Goal: Information Seeking & Learning: Learn about a topic

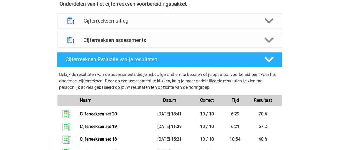
scroll to position [242, 0]
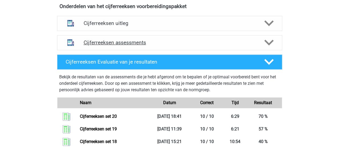
click at [131, 46] on h4 "Cijferreeksen assessments" at bounding box center [170, 42] width 172 height 6
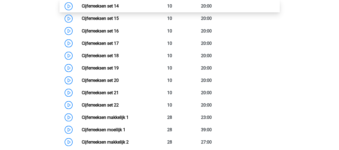
scroll to position [510, 0]
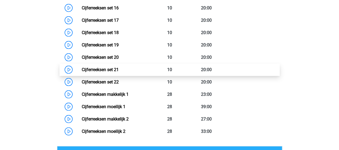
click at [110, 72] on link "Cijferreeksen set 21" at bounding box center [100, 69] width 37 height 5
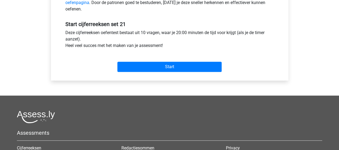
scroll to position [188, 0]
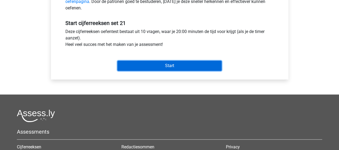
click at [179, 67] on input "Start" at bounding box center [170, 66] width 104 height 10
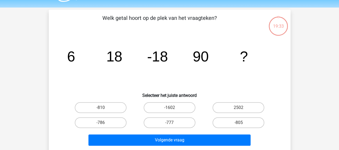
scroll to position [27, 0]
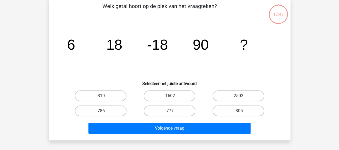
click at [115, 109] on label "-786" at bounding box center [101, 110] width 52 height 11
click at [104, 111] on input "-786" at bounding box center [102, 112] width 3 height 3
radio input "true"
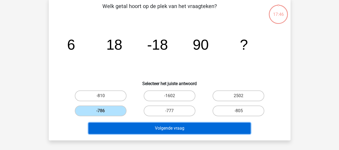
click at [160, 126] on button "Volgende vraag" at bounding box center [170, 128] width 162 height 11
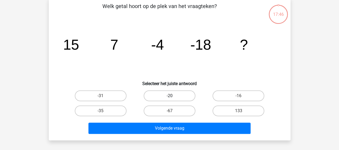
scroll to position [25, 0]
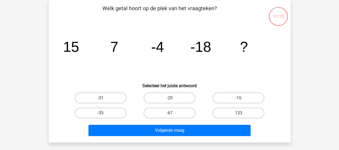
click at [108, 111] on label "-35" at bounding box center [101, 113] width 52 height 11
click at [104, 113] on input "-35" at bounding box center [102, 114] width 3 height 3
radio input "true"
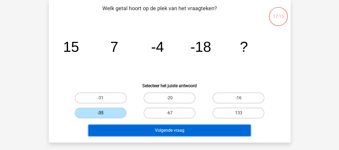
click at [162, 128] on button "Volgende vraag" at bounding box center [170, 130] width 162 height 11
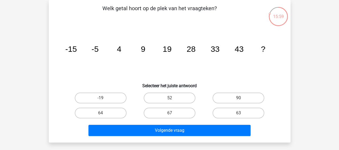
click at [172, 98] on input "52" at bounding box center [171, 99] width 3 height 3
radio input "true"
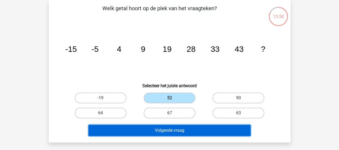
click at [175, 127] on button "Volgende vraag" at bounding box center [170, 130] width 162 height 11
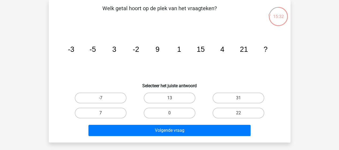
click at [110, 111] on label "7" at bounding box center [101, 113] width 52 height 11
click at [104, 113] on input "7" at bounding box center [102, 114] width 3 height 3
radio input "true"
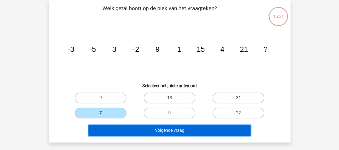
click at [158, 130] on button "Volgende vraag" at bounding box center [170, 130] width 162 height 11
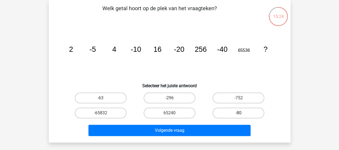
click at [239, 111] on label "-80" at bounding box center [239, 113] width 52 height 11
click at [239, 113] on input "-80" at bounding box center [240, 114] width 3 height 3
radio input "true"
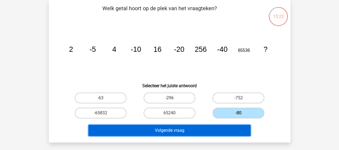
click at [206, 130] on button "Volgende vraag" at bounding box center [170, 130] width 162 height 11
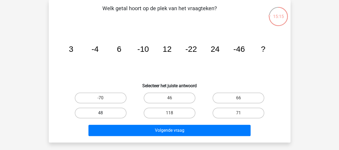
click at [112, 112] on label "48" at bounding box center [101, 113] width 52 height 11
click at [104, 113] on input "48" at bounding box center [102, 114] width 3 height 3
radio input "true"
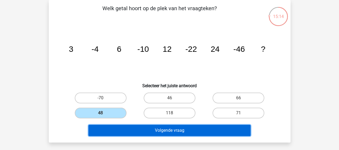
click at [157, 128] on button "Volgende vraag" at bounding box center [170, 130] width 162 height 11
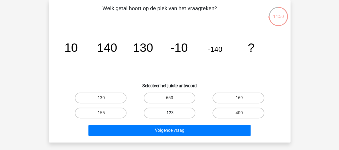
drag, startPoint x: 112, startPoint y: 98, endPoint x: 145, endPoint y: 111, distance: 35.6
click at [112, 98] on label "-130" at bounding box center [101, 98] width 52 height 11
click at [104, 98] on input "-130" at bounding box center [102, 99] width 3 height 3
radio input "true"
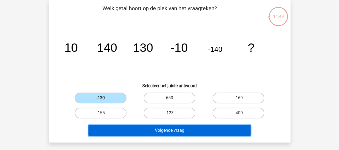
click at [176, 129] on button "Volgende vraag" at bounding box center [170, 130] width 162 height 11
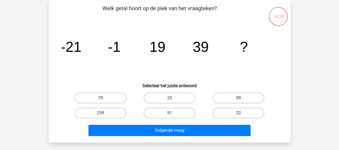
click at [244, 99] on label "59" at bounding box center [239, 98] width 52 height 11
click at [242, 99] on input "59" at bounding box center [240, 99] width 3 height 3
radio input "true"
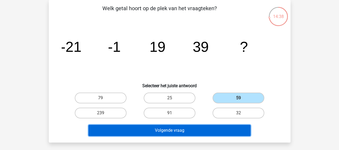
click at [212, 134] on button "Volgende vraag" at bounding box center [170, 130] width 162 height 11
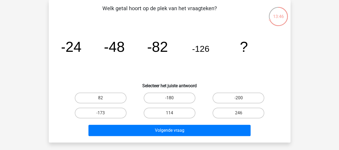
click at [172, 100] on input "-180" at bounding box center [171, 99] width 3 height 3
radio input "true"
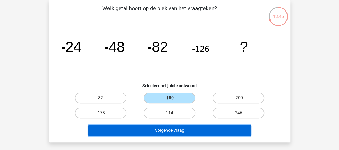
click at [173, 128] on button "Volgende vraag" at bounding box center [170, 130] width 162 height 11
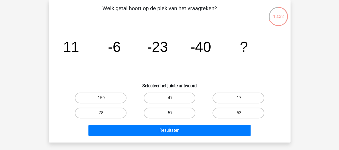
click at [167, 111] on label "-57" at bounding box center [170, 113] width 52 height 11
click at [170, 113] on input "-57" at bounding box center [171, 114] width 3 height 3
radio input "true"
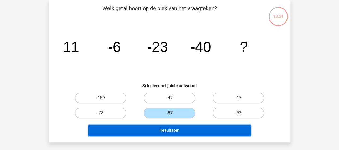
click at [174, 129] on button "Resultaten" at bounding box center [170, 130] width 162 height 11
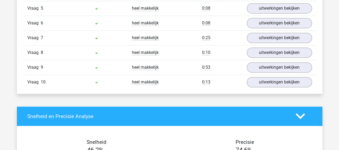
scroll to position [403, 0]
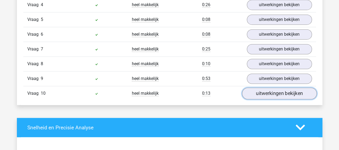
click at [267, 90] on link "uitwerkingen bekijken" at bounding box center [279, 93] width 75 height 12
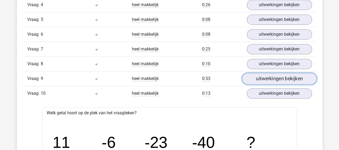
click at [277, 75] on link "uitwerkingen bekijken" at bounding box center [279, 79] width 75 height 12
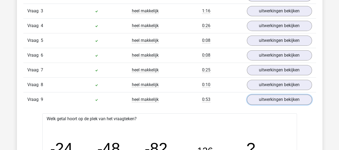
scroll to position [376, 0]
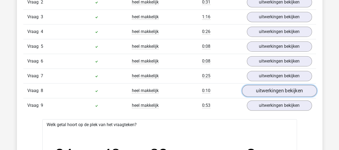
click at [275, 89] on link "uitwerkingen bekijken" at bounding box center [279, 91] width 75 height 12
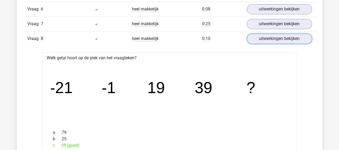
scroll to position [403, 0]
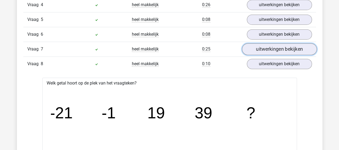
click at [276, 46] on link "uitwerkingen bekijken" at bounding box center [279, 49] width 75 height 12
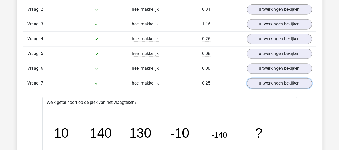
scroll to position [349, 0]
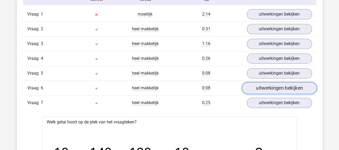
click at [272, 85] on link "uitwerkingen bekijken" at bounding box center [279, 88] width 75 height 12
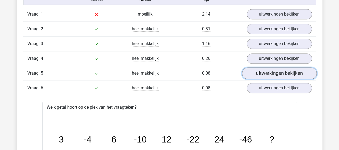
click at [272, 72] on link "uitwerkingen bekijken" at bounding box center [279, 73] width 75 height 12
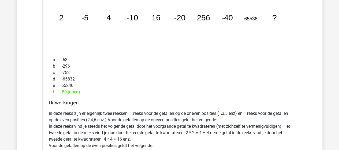
scroll to position [376, 0]
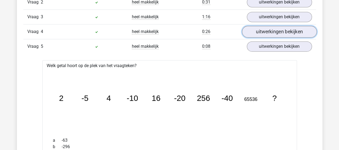
click at [272, 30] on link "uitwerkingen bekijken" at bounding box center [279, 32] width 75 height 12
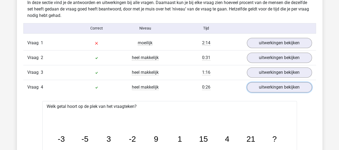
scroll to position [295, 0]
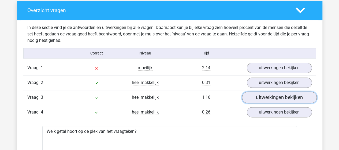
click at [276, 95] on link "uitwerkingen bekijken" at bounding box center [279, 98] width 75 height 12
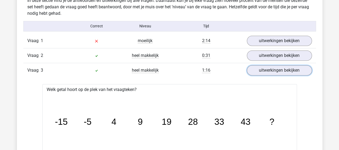
scroll to position [322, 0]
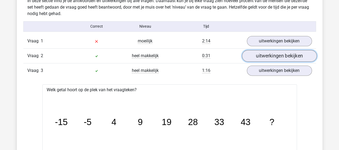
click at [278, 56] on link "uitwerkingen bekijken" at bounding box center [279, 56] width 75 height 12
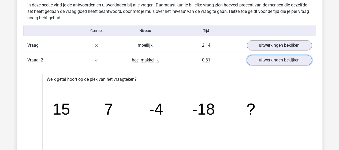
scroll to position [295, 0]
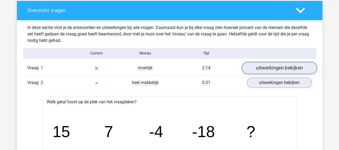
click at [285, 68] on link "uitwerkingen bekijken" at bounding box center [279, 68] width 75 height 12
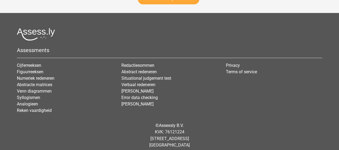
scroll to position [3343, 0]
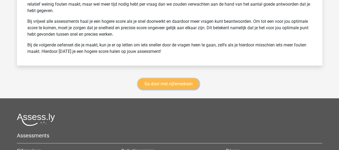
click at [178, 81] on link "Ga door met cijferreeksen" at bounding box center [169, 83] width 62 height 11
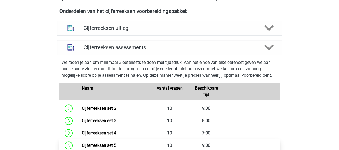
scroll to position [185, 0]
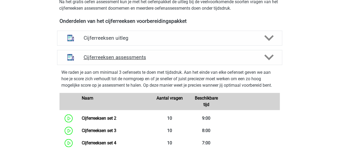
click at [125, 60] on h4 "Cijferreeksen assessments" at bounding box center [170, 57] width 172 height 6
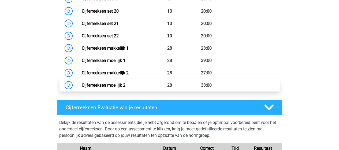
scroll to position [507, 0]
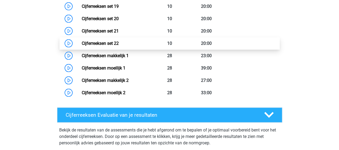
click at [107, 46] on link "Cijferreeksen set 22" at bounding box center [100, 43] width 37 height 5
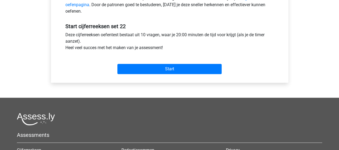
scroll to position [188, 0]
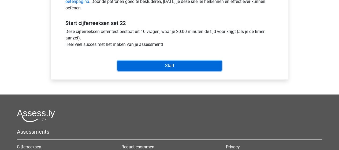
click at [182, 64] on input "Start" at bounding box center [170, 66] width 104 height 10
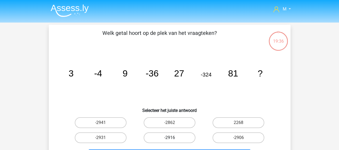
click at [180, 138] on label "-2916" at bounding box center [170, 137] width 52 height 11
click at [173, 138] on input "-2916" at bounding box center [171, 139] width 3 height 3
radio input "true"
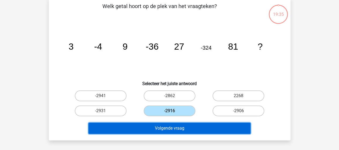
click at [177, 129] on button "Volgende vraag" at bounding box center [170, 128] width 162 height 11
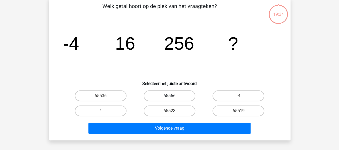
scroll to position [25, 0]
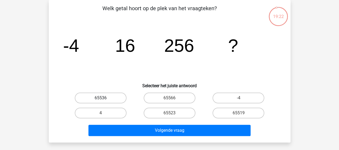
drag, startPoint x: 118, startPoint y: 100, endPoint x: 122, endPoint y: 101, distance: 3.9
click at [119, 100] on label "65536" at bounding box center [101, 98] width 52 height 11
click at [104, 100] on input "65536" at bounding box center [102, 99] width 3 height 3
radio input "true"
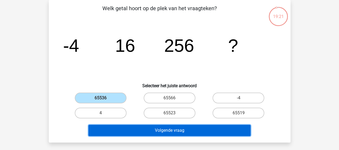
click at [149, 131] on button "Volgende vraag" at bounding box center [170, 130] width 162 height 11
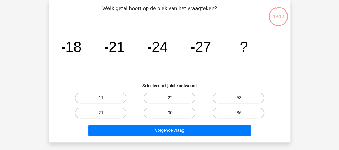
click at [179, 114] on label "-30" at bounding box center [170, 113] width 52 height 11
click at [173, 114] on input "-30" at bounding box center [171, 114] width 3 height 3
radio input "true"
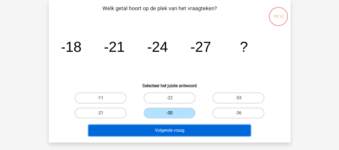
click at [183, 132] on button "Volgende vraag" at bounding box center [170, 130] width 162 height 11
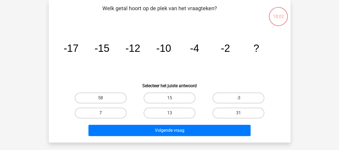
click at [108, 112] on label "7" at bounding box center [101, 113] width 52 height 11
click at [104, 113] on input "7" at bounding box center [102, 114] width 3 height 3
radio input "true"
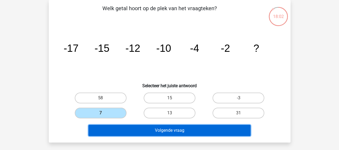
click at [171, 131] on button "Volgende vraag" at bounding box center [170, 130] width 162 height 11
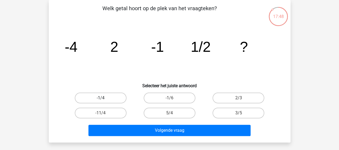
click at [108, 97] on label "-1/4" at bounding box center [101, 98] width 52 height 11
click at [104, 98] on input "-1/4" at bounding box center [102, 99] width 3 height 3
radio input "true"
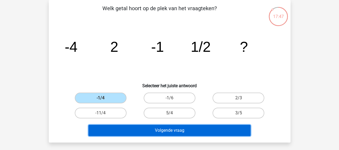
click at [176, 131] on button "Volgende vraag" at bounding box center [170, 130] width 162 height 11
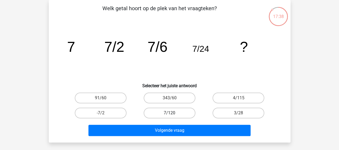
click at [172, 110] on label "7/120" at bounding box center [170, 113] width 52 height 11
click at [172, 113] on input "7/120" at bounding box center [171, 114] width 3 height 3
radio input "true"
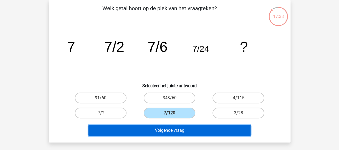
click at [174, 128] on button "Volgende vraag" at bounding box center [170, 130] width 162 height 11
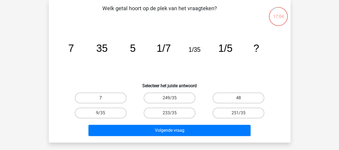
click at [107, 98] on label "7" at bounding box center [101, 98] width 52 height 11
click at [104, 98] on input "7" at bounding box center [102, 99] width 3 height 3
radio input "true"
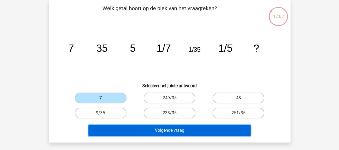
click at [168, 130] on button "Volgende vraag" at bounding box center [170, 130] width 162 height 11
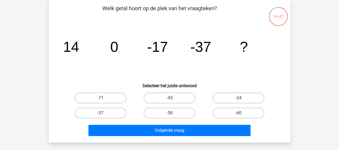
click at [238, 112] on label "-60" at bounding box center [239, 113] width 52 height 11
click at [239, 113] on input "-60" at bounding box center [240, 114] width 3 height 3
radio input "true"
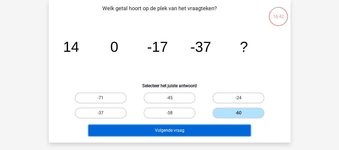
click at [210, 128] on button "Volgende vraag" at bounding box center [170, 130] width 162 height 11
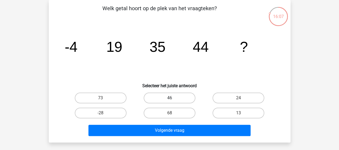
click at [174, 99] on label "46" at bounding box center [170, 98] width 52 height 11
click at [173, 99] on input "46" at bounding box center [171, 99] width 3 height 3
radio input "true"
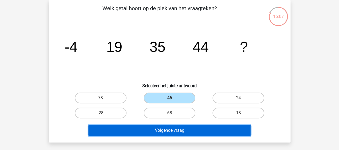
click at [173, 129] on button "Volgende vraag" at bounding box center [170, 130] width 162 height 11
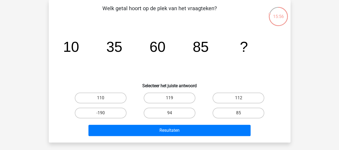
click at [101, 98] on input "110" at bounding box center [102, 99] width 3 height 3
radio input "true"
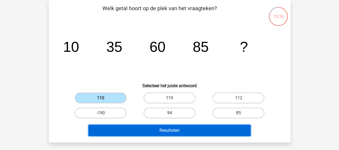
click at [151, 131] on button "Resultaten" at bounding box center [170, 130] width 162 height 11
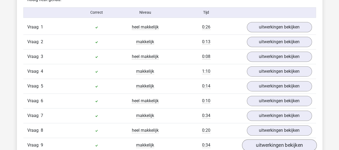
scroll to position [322, 0]
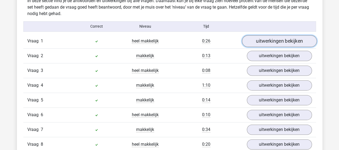
click at [276, 41] on link "uitwerkingen bekijken" at bounding box center [279, 41] width 75 height 12
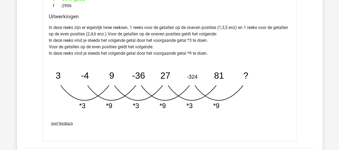
scroll to position [537, 0]
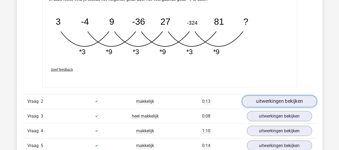
click at [269, 98] on link "uitwerkingen bekijken" at bounding box center [279, 102] width 75 height 12
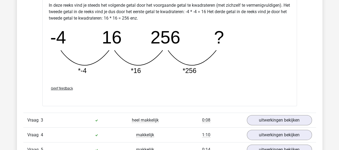
scroll to position [832, 0]
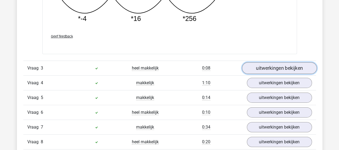
click at [268, 67] on link "uitwerkingen bekijken" at bounding box center [279, 69] width 75 height 12
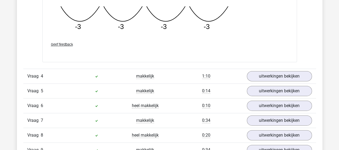
scroll to position [1073, 0]
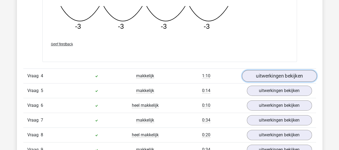
click at [272, 72] on link "uitwerkingen bekijken" at bounding box center [279, 76] width 75 height 12
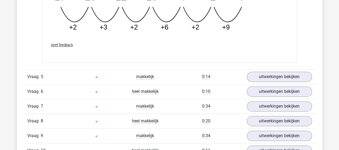
scroll to position [1342, 0]
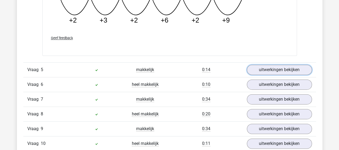
click at [272, 67] on link "uitwerkingen bekijken" at bounding box center [279, 70] width 65 height 10
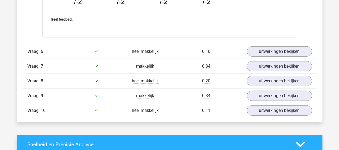
scroll to position [1610, 0]
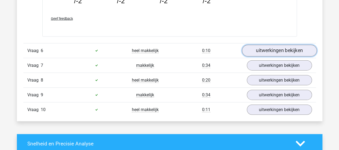
click at [274, 46] on link "uitwerkingen bekijken" at bounding box center [279, 51] width 75 height 12
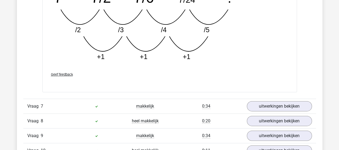
scroll to position [1852, 0]
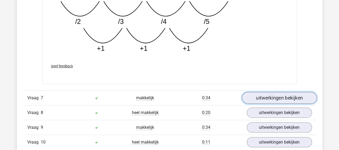
click at [272, 98] on link "uitwerkingen bekijken" at bounding box center [279, 98] width 75 height 12
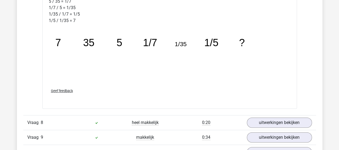
scroll to position [2120, 0]
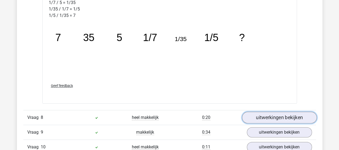
click at [282, 114] on link "uitwerkingen bekijken" at bounding box center [279, 118] width 75 height 12
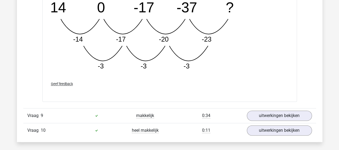
scroll to position [2415, 0]
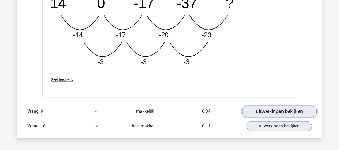
click at [287, 108] on link "uitwerkingen bekijken" at bounding box center [279, 111] width 75 height 12
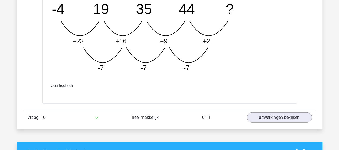
scroll to position [2710, 0]
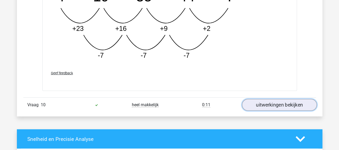
click at [287, 99] on link "uitwerkingen bekijken" at bounding box center [279, 105] width 75 height 12
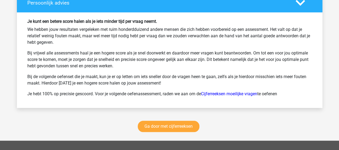
scroll to position [3301, 0]
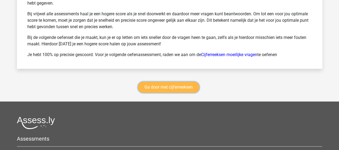
click at [182, 84] on link "Ga door met cijferreeksen" at bounding box center [169, 87] width 62 height 11
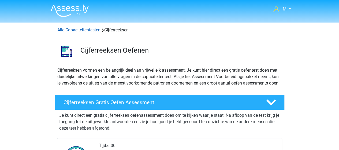
click at [88, 30] on link "Alle Capaciteitentesten" at bounding box center [78, 29] width 43 height 5
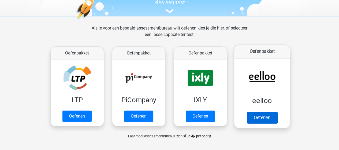
scroll to position [134, 0]
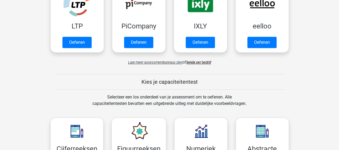
click at [204, 61] on link "Bekijk per bedrijf" at bounding box center [199, 62] width 25 height 4
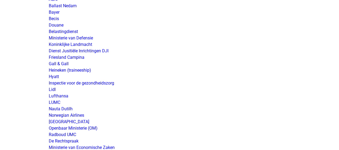
scroll to position [912, 0]
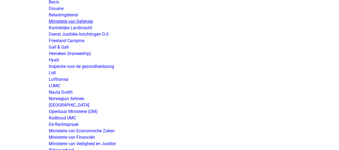
click at [75, 20] on link "Ministerie van Defensie" at bounding box center [71, 21] width 44 height 5
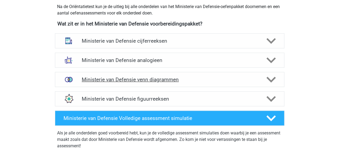
scroll to position [242, 0]
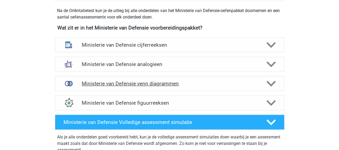
click at [152, 83] on h4 "Ministerie van Defensie venn diagrammen" at bounding box center [170, 84] width 176 height 6
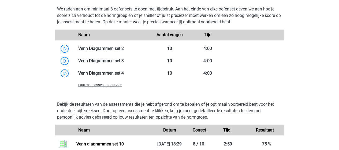
scroll to position [429, 0]
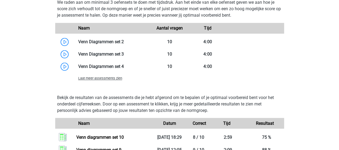
click at [104, 78] on span "Laat meer assessments zien" at bounding box center [100, 78] width 44 height 4
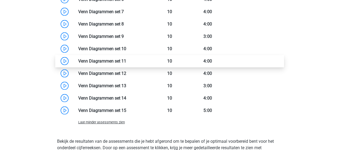
scroll to position [510, 0]
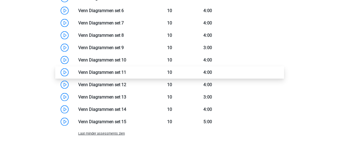
click at [126, 71] on link at bounding box center [126, 72] width 0 height 5
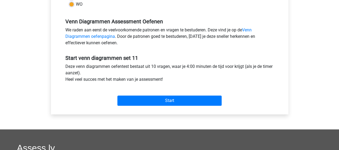
scroll to position [161, 0]
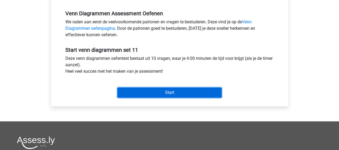
click at [186, 89] on input "Start" at bounding box center [170, 92] width 104 height 10
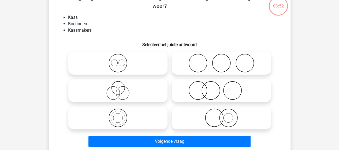
scroll to position [27, 0]
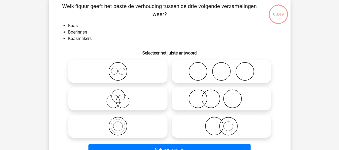
click at [242, 73] on icon at bounding box center [221, 71] width 95 height 19
click at [225, 69] on input "radio" at bounding box center [223, 66] width 3 height 3
radio input "true"
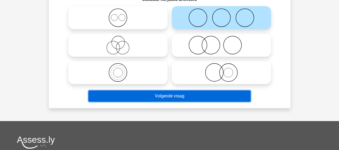
drag, startPoint x: 186, startPoint y: 96, endPoint x: 188, endPoint y: 95, distance: 2.9
click at [186, 96] on button "Volgende vraag" at bounding box center [170, 95] width 162 height 11
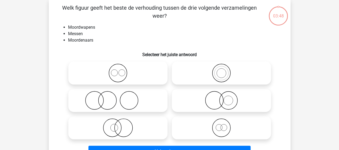
scroll to position [25, 0]
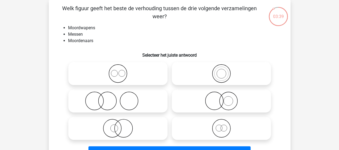
click at [129, 103] on icon at bounding box center [118, 101] width 95 height 19
click at [122, 98] on input "radio" at bounding box center [119, 96] width 3 height 3
radio input "true"
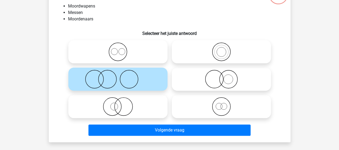
scroll to position [52, 0]
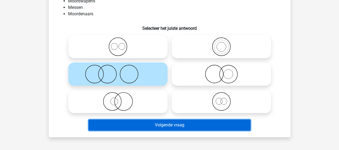
click at [170, 123] on button "Volgende vraag" at bounding box center [170, 124] width 162 height 11
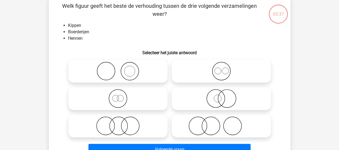
scroll to position [25, 0]
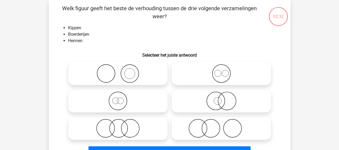
click at [131, 79] on icon at bounding box center [118, 73] width 95 height 19
click at [122, 71] on input "radio" at bounding box center [119, 68] width 3 height 3
radio input "true"
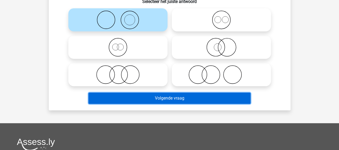
click at [161, 100] on button "Volgende vraag" at bounding box center [170, 98] width 162 height 11
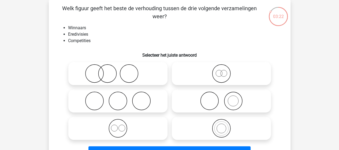
click at [226, 101] on icon at bounding box center [221, 101] width 95 height 19
click at [225, 98] on input "radio" at bounding box center [223, 96] width 3 height 3
radio input "true"
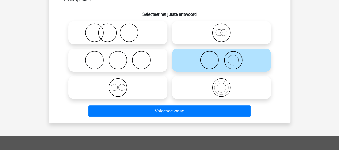
scroll to position [78, 0]
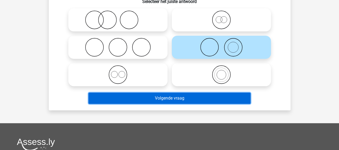
click at [185, 100] on button "Volgende vraag" at bounding box center [170, 98] width 162 height 11
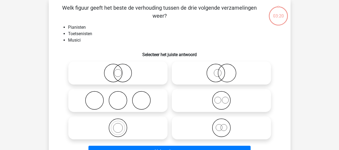
scroll to position [25, 0]
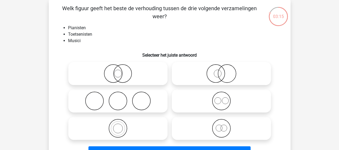
click at [124, 127] on icon at bounding box center [118, 128] width 95 height 19
click at [122, 126] on input "radio" at bounding box center [119, 123] width 3 height 3
radio input "true"
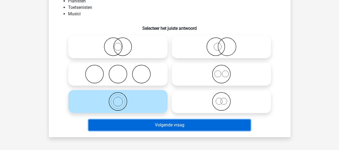
click at [160, 124] on button "Volgende vraag" at bounding box center [170, 124] width 162 height 11
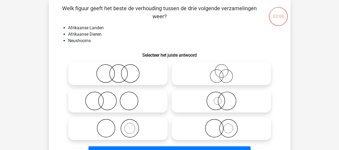
click at [115, 99] on icon at bounding box center [118, 101] width 95 height 19
click at [118, 98] on input "radio" at bounding box center [119, 96] width 3 height 3
radio input "true"
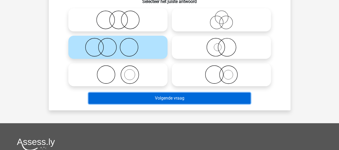
click at [162, 99] on button "Volgende vraag" at bounding box center [170, 98] width 162 height 11
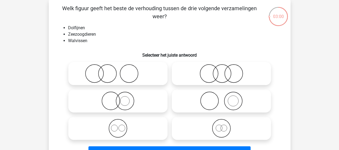
click at [117, 126] on circle at bounding box center [114, 128] width 6 height 6
click at [118, 126] on input "radio" at bounding box center [119, 123] width 3 height 3
radio input "true"
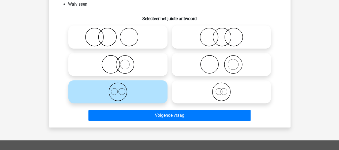
scroll to position [78, 0]
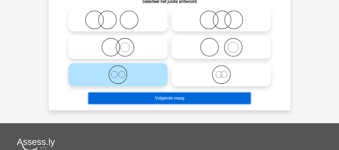
click at [168, 99] on button "Volgende vraag" at bounding box center [170, 98] width 162 height 11
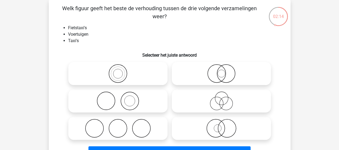
scroll to position [52, 0]
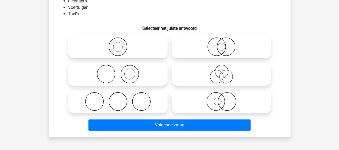
click at [228, 49] on icon at bounding box center [221, 46] width 95 height 19
click at [225, 44] on input "radio" at bounding box center [223, 42] width 3 height 3
radio input "true"
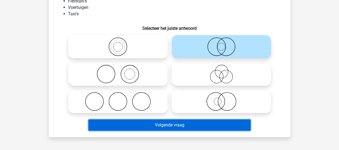
click at [179, 125] on button "Volgende vraag" at bounding box center [170, 124] width 162 height 11
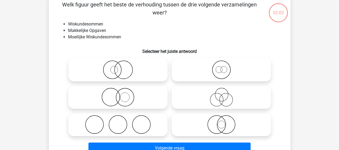
scroll to position [25, 0]
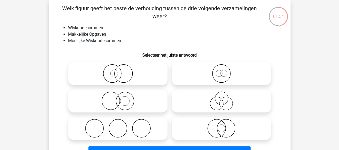
click at [130, 100] on icon at bounding box center [118, 101] width 95 height 19
click at [122, 98] on input "radio" at bounding box center [119, 96] width 3 height 3
radio input "true"
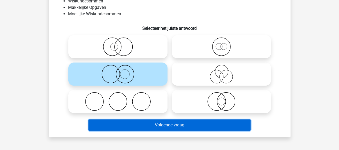
click at [165, 122] on button "Volgende vraag" at bounding box center [170, 124] width 162 height 11
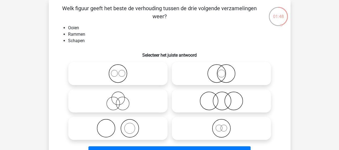
click at [125, 71] on icon at bounding box center [118, 73] width 95 height 19
click at [122, 71] on input "radio" at bounding box center [119, 68] width 3 height 3
radio input "true"
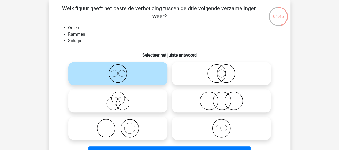
scroll to position [52, 0]
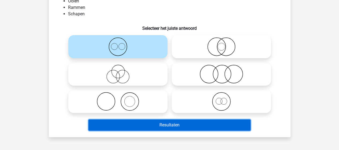
click at [170, 126] on button "Resultaten" at bounding box center [170, 124] width 162 height 11
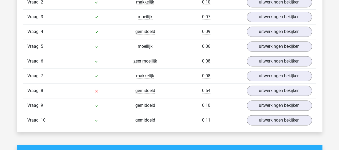
scroll to position [295, 0]
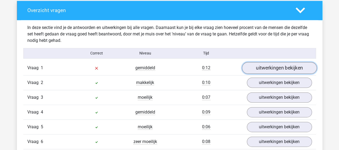
drag, startPoint x: 269, startPoint y: 67, endPoint x: 258, endPoint y: 63, distance: 12.1
click at [269, 67] on link "uitwerkingen bekijken" at bounding box center [279, 68] width 75 height 12
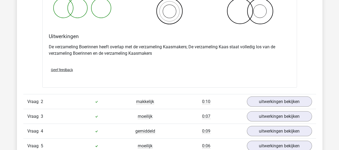
scroll to position [483, 0]
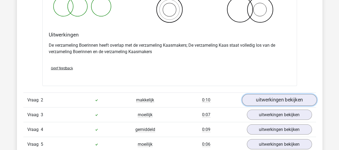
drag, startPoint x: 261, startPoint y: 99, endPoint x: 256, endPoint y: 93, distance: 7.6
click at [261, 99] on link "uitwerkingen bekijken" at bounding box center [279, 100] width 75 height 12
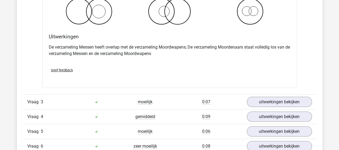
scroll to position [725, 0]
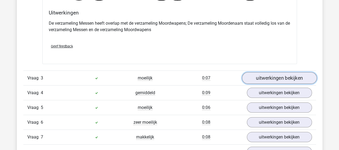
click at [265, 76] on link "uitwerkingen bekijken" at bounding box center [279, 78] width 75 height 12
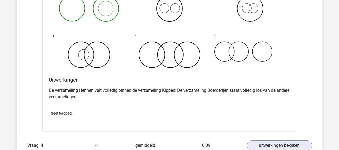
scroll to position [886, 0]
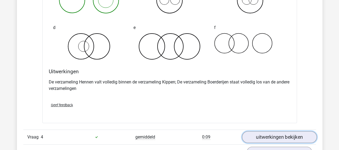
click at [270, 133] on link "uitwerkingen bekijken" at bounding box center [279, 137] width 75 height 12
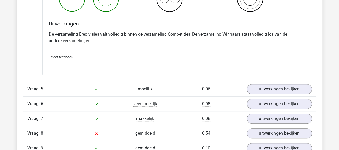
scroll to position [1154, 0]
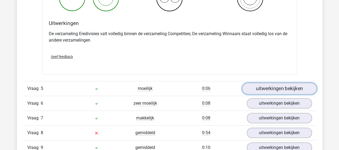
click at [267, 86] on link "uitwerkingen bekijken" at bounding box center [279, 89] width 75 height 12
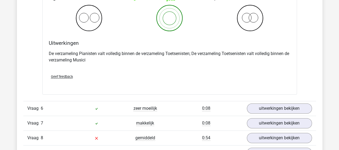
scroll to position [1369, 0]
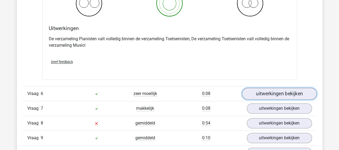
click at [264, 89] on link "uitwerkingen bekijken" at bounding box center [279, 94] width 75 height 12
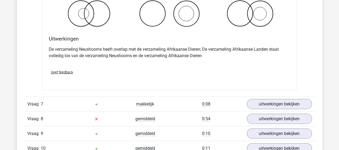
scroll to position [1583, 0]
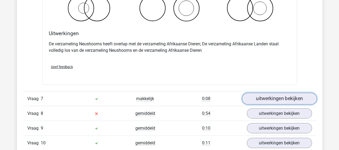
drag, startPoint x: 271, startPoint y: 96, endPoint x: 271, endPoint y: 92, distance: 3.8
click at [271, 96] on link "uitwerkingen bekijken" at bounding box center [279, 99] width 75 height 12
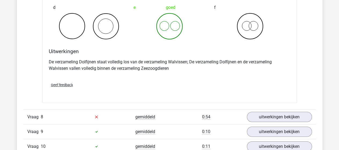
scroll to position [1798, 0]
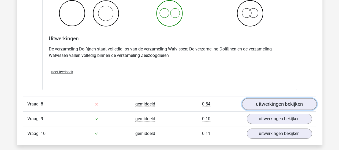
click at [270, 100] on link "uitwerkingen bekijken" at bounding box center [279, 104] width 75 height 12
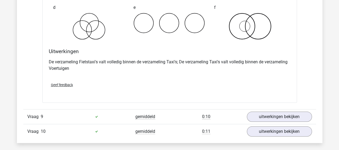
scroll to position [2013, 0]
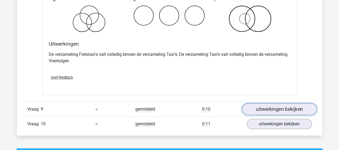
click at [269, 104] on link "uitwerkingen bekijken" at bounding box center [279, 109] width 75 height 12
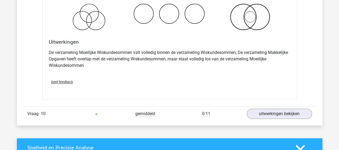
scroll to position [2254, 0]
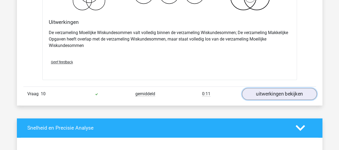
click at [269, 90] on link "uitwerkingen bekijken" at bounding box center [279, 94] width 75 height 12
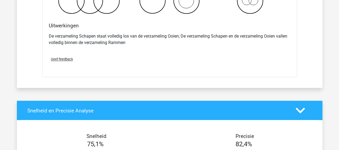
scroll to position [2469, 0]
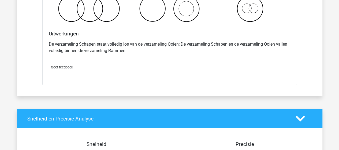
click at [68, 65] on span "Geef feedback" at bounding box center [62, 67] width 22 height 4
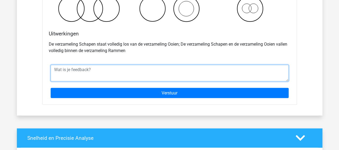
click at [126, 67] on textarea at bounding box center [170, 73] width 238 height 17
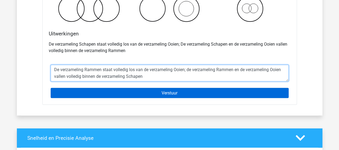
type textarea "De verzameling Rammen staat volledig los van de verzameling Ooien; de verzameli…"
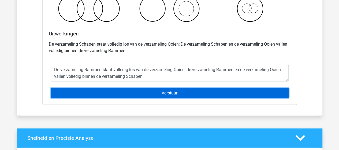
click at [171, 88] on input "Verstuur" at bounding box center [170, 93] width 238 height 10
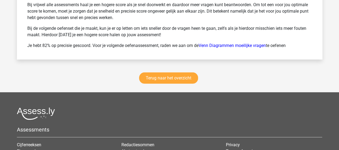
scroll to position [786, 0]
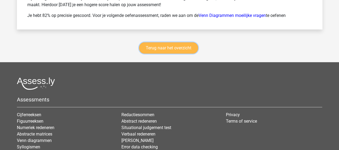
click at [179, 44] on link "Terug naar het overzicht" at bounding box center [168, 47] width 59 height 11
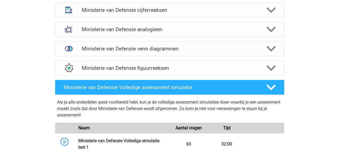
scroll to position [268, 0]
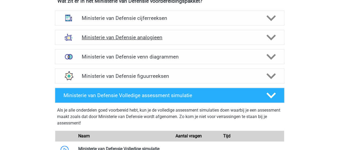
click at [154, 38] on h4 "Ministerie van Defensie analogieen" at bounding box center [170, 37] width 176 height 6
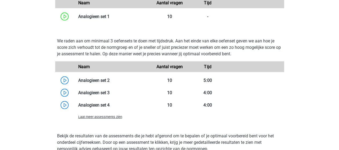
scroll to position [510, 0]
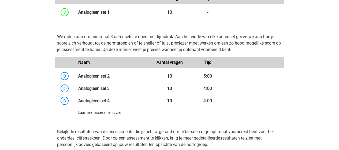
click at [112, 112] on span "Laat meer assessments zien" at bounding box center [100, 113] width 44 height 4
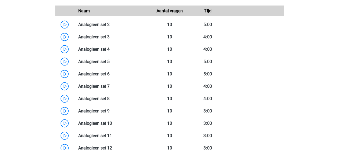
scroll to position [537, 0]
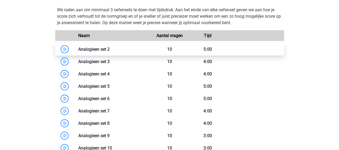
click at [110, 47] on link at bounding box center [110, 49] width 0 height 5
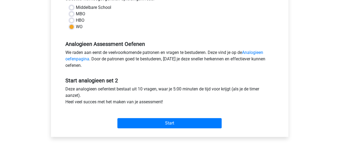
scroll to position [188, 0]
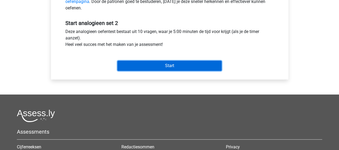
click at [177, 64] on input "Start" at bounding box center [170, 66] width 104 height 10
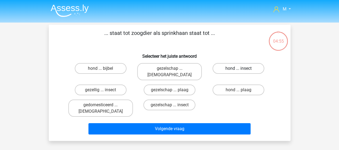
click at [234, 67] on label "hond ... insect" at bounding box center [239, 68] width 52 height 11
click at [239, 68] on input "hond ... insect" at bounding box center [240, 69] width 3 height 3
radio input "true"
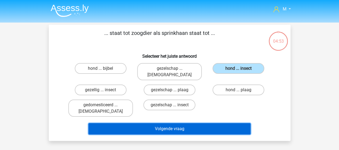
click at [167, 123] on button "Volgende vraag" at bounding box center [170, 128] width 162 height 11
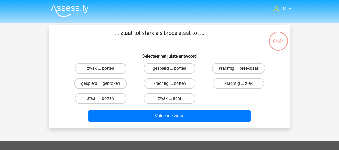
click at [234, 68] on label "krachtig ... breekbaar" at bounding box center [238, 68] width 53 height 11
click at [239, 68] on input "krachtig ... breekbaar" at bounding box center [240, 69] width 3 height 3
radio input "true"
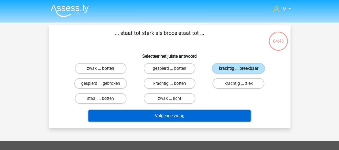
click at [174, 117] on button "Volgende vraag" at bounding box center [170, 115] width 162 height 11
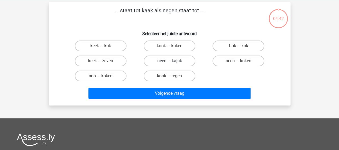
scroll to position [25, 0]
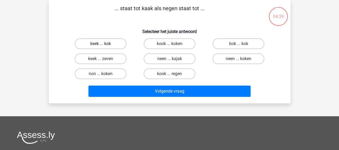
click at [114, 44] on label "keek ... kok" at bounding box center [101, 43] width 52 height 11
click at [104, 44] on input "keek ... kok" at bounding box center [102, 45] width 3 height 3
radio input "true"
click at [182, 58] on label "neen ... kajak" at bounding box center [170, 58] width 52 height 11
click at [173, 59] on input "neen ... kajak" at bounding box center [171, 60] width 3 height 3
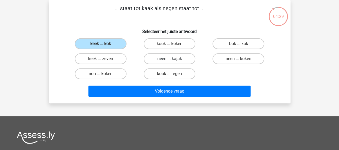
radio input "true"
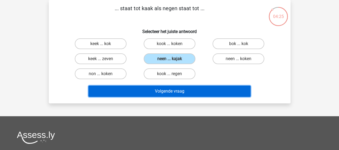
click at [182, 92] on button "Volgende vraag" at bounding box center [170, 91] width 162 height 11
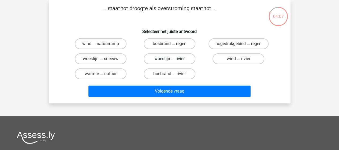
click at [180, 57] on label "woestijn ... rivier" at bounding box center [170, 58] width 52 height 11
click at [173, 59] on input "woestijn ... rivier" at bounding box center [171, 60] width 3 height 3
radio input "true"
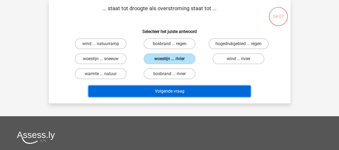
click at [177, 91] on button "Volgende vraag" at bounding box center [170, 91] width 162 height 11
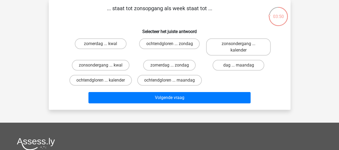
click at [241, 65] on input "dag ... maandag" at bounding box center [240, 66] width 3 height 3
radio input "true"
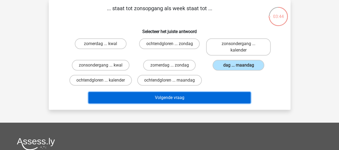
click at [175, 103] on button "Volgende vraag" at bounding box center [170, 97] width 162 height 11
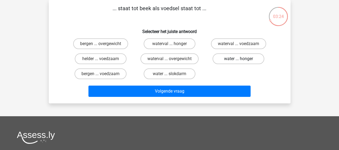
click at [238, 60] on label "water ... honger" at bounding box center [239, 58] width 52 height 11
click at [239, 60] on input "water ... honger" at bounding box center [240, 60] width 3 height 3
radio input "true"
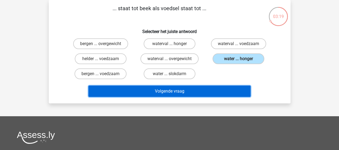
click at [178, 92] on button "Volgende vraag" at bounding box center [170, 91] width 162 height 11
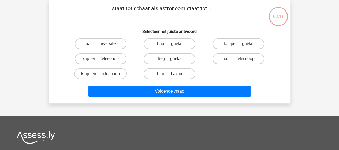
click at [107, 59] on label "kapper ... telescoop" at bounding box center [101, 58] width 52 height 11
click at [104, 59] on input "kapper ... telescoop" at bounding box center [102, 60] width 3 height 3
radio input "true"
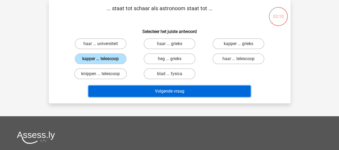
click at [164, 92] on button "Volgende vraag" at bounding box center [170, 91] width 162 height 11
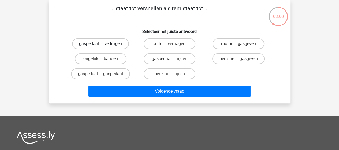
click at [105, 42] on label "gaspedaal ... vertragen" at bounding box center [100, 43] width 57 height 11
click at [104, 44] on input "gaspedaal ... vertragen" at bounding box center [102, 45] width 3 height 3
radio input "true"
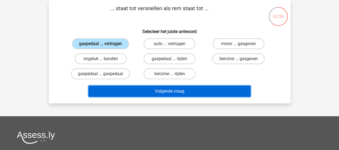
click at [176, 91] on button "Volgende vraag" at bounding box center [170, 91] width 162 height 11
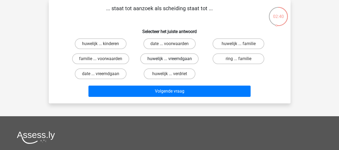
click at [164, 59] on label "huwelijk ... vreemdgaan" at bounding box center [169, 58] width 58 height 11
click at [170, 59] on input "huwelijk ... vreemdgaan" at bounding box center [171, 60] width 3 height 3
radio input "true"
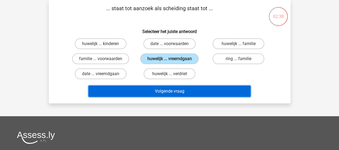
click at [166, 92] on button "Volgende vraag" at bounding box center [170, 91] width 162 height 11
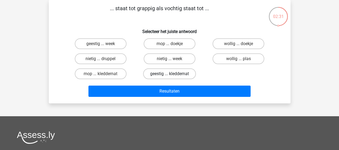
click at [170, 73] on label "geestig ... kleddernat" at bounding box center [169, 73] width 53 height 11
click at [170, 74] on input "geestig ... kleddernat" at bounding box center [171, 75] width 3 height 3
radio input "true"
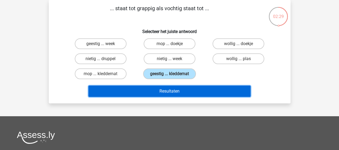
click at [173, 91] on button "Resultaten" at bounding box center [170, 91] width 162 height 11
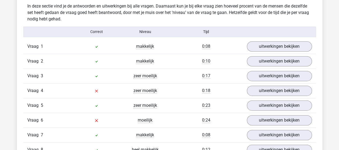
scroll to position [322, 0]
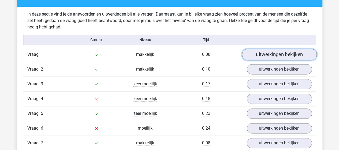
click at [284, 55] on link "uitwerkingen bekijken" at bounding box center [279, 55] width 75 height 12
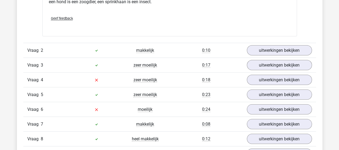
scroll to position [483, 0]
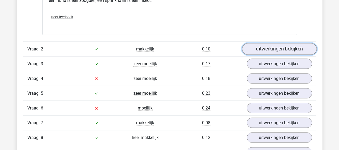
click at [279, 49] on link "uitwerkingen bekijken" at bounding box center [279, 49] width 75 height 12
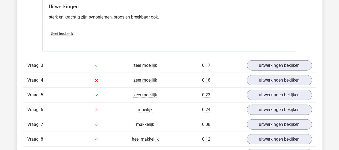
scroll to position [617, 0]
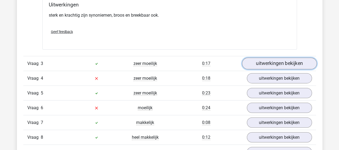
click at [271, 59] on link "uitwerkingen bekijken" at bounding box center [279, 64] width 75 height 12
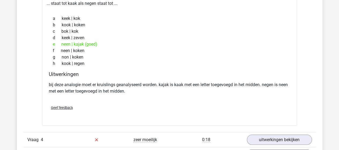
scroll to position [725, 0]
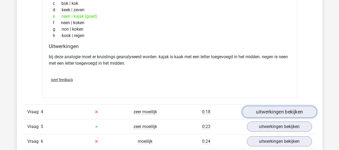
click at [273, 109] on link "uitwerkingen bekijken" at bounding box center [279, 112] width 75 height 12
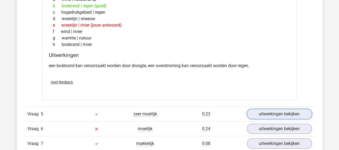
scroll to position [912, 0]
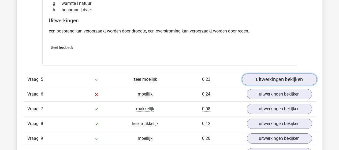
click at [280, 75] on link "uitwerkingen bekijken" at bounding box center [279, 80] width 75 height 12
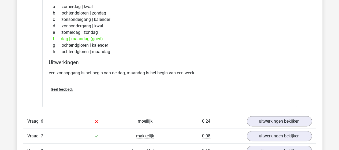
scroll to position [1020, 0]
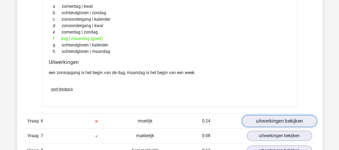
click at [289, 119] on link "uitwerkingen bekijken" at bounding box center [279, 121] width 75 height 12
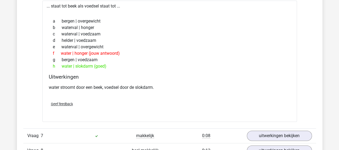
scroll to position [1181, 0]
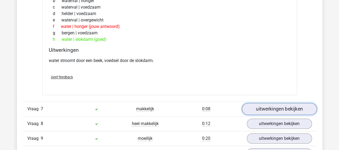
click at [274, 106] on link "uitwerkingen bekijken" at bounding box center [279, 109] width 75 height 12
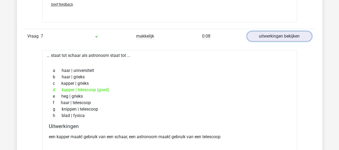
scroll to position [1315, 0]
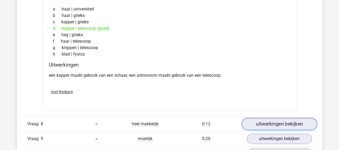
click at [276, 118] on link "uitwerkingen bekijken" at bounding box center [279, 124] width 75 height 12
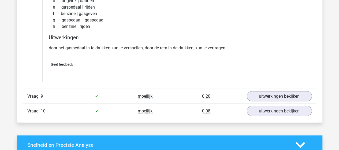
scroll to position [1503, 0]
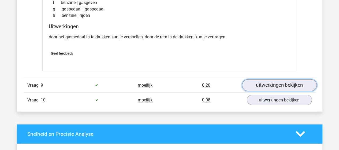
click at [276, 81] on link "uitwerkingen bekijken" at bounding box center [279, 85] width 75 height 12
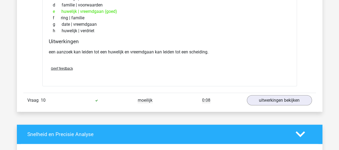
scroll to position [1637, 0]
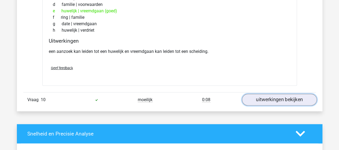
click at [275, 94] on link "uitwerkingen bekijken" at bounding box center [279, 100] width 75 height 12
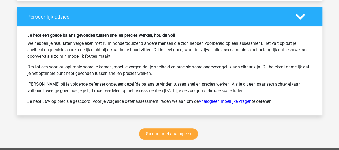
scroll to position [2147, 0]
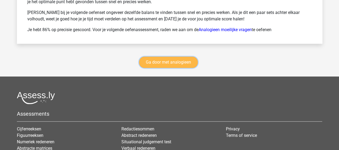
click at [170, 58] on link "Ga door met analogieen" at bounding box center [168, 62] width 59 height 11
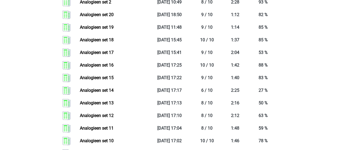
scroll to position [649, 0]
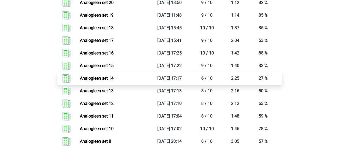
click at [108, 77] on link "Analogieen set 14" at bounding box center [97, 78] width 34 height 5
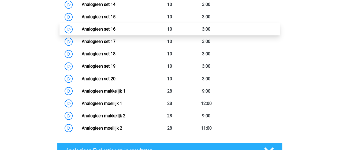
scroll to position [408, 0]
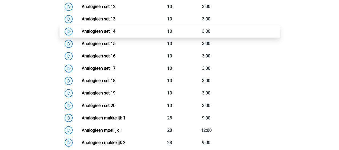
click at [102, 30] on link "Analogieen set 14" at bounding box center [99, 31] width 34 height 5
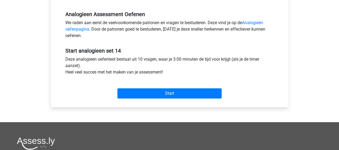
scroll to position [188, 0]
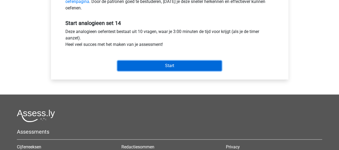
click at [171, 64] on input "Start" at bounding box center [170, 66] width 104 height 10
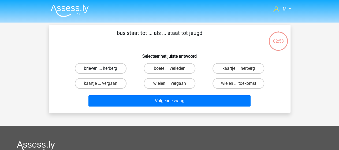
click at [110, 70] on label "brieven ... herberg" at bounding box center [101, 68] width 52 height 11
click at [104, 70] on input "brieven ... herberg" at bounding box center [102, 69] width 3 height 3
radio input "true"
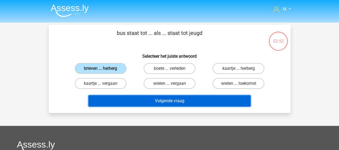
click at [166, 101] on button "Volgende vraag" at bounding box center [170, 100] width 162 height 11
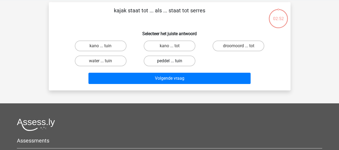
scroll to position [25, 0]
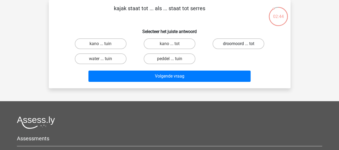
click at [238, 44] on label "droomoord ... tot" at bounding box center [239, 43] width 52 height 11
click at [239, 44] on input "droomoord ... tot" at bounding box center [240, 45] width 3 height 3
radio input "true"
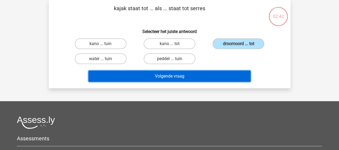
click at [183, 75] on button "Volgende vraag" at bounding box center [170, 76] width 162 height 11
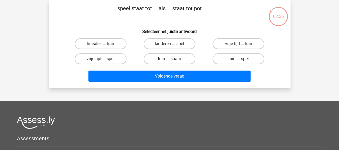
click at [168, 57] on label "tuin ... spaar" at bounding box center [170, 58] width 52 height 11
click at [170, 59] on input "tuin ... spaar" at bounding box center [171, 60] width 3 height 3
radio input "true"
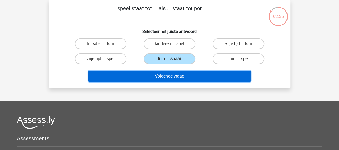
drag, startPoint x: 171, startPoint y: 76, endPoint x: 171, endPoint y: 73, distance: 2.7
click at [171, 76] on button "Volgende vraag" at bounding box center [170, 76] width 162 height 11
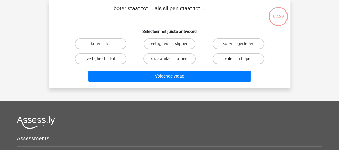
click at [227, 58] on label "koter ... slippen" at bounding box center [239, 58] width 52 height 11
click at [239, 59] on input "koter ... slippen" at bounding box center [240, 60] width 3 height 3
radio input "true"
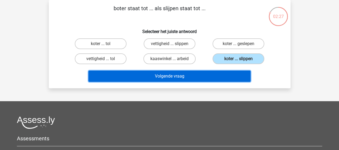
click at [181, 75] on button "Volgende vraag" at bounding box center [170, 76] width 162 height 11
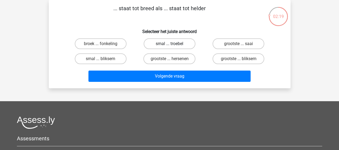
click at [171, 42] on label "smal ... troebel" at bounding box center [170, 43] width 52 height 11
click at [171, 44] on input "smal ... troebel" at bounding box center [171, 45] width 3 height 3
radio input "true"
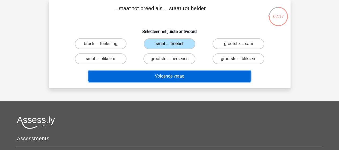
click at [171, 76] on button "Volgende vraag" at bounding box center [170, 76] width 162 height 11
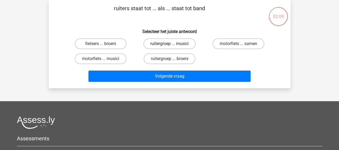
click at [173, 44] on label "ruitergroep ... musici" at bounding box center [170, 43] width 52 height 11
click at [173, 44] on input "ruitergroep ... musici" at bounding box center [171, 45] width 3 height 3
radio input "true"
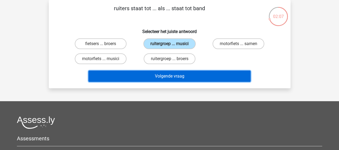
click at [176, 77] on button "Volgende vraag" at bounding box center [170, 76] width 162 height 11
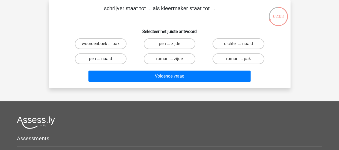
click at [111, 59] on label "pen ... naald" at bounding box center [101, 58] width 52 height 11
click at [104, 59] on input "pen ... naald" at bounding box center [102, 60] width 3 height 3
radio input "true"
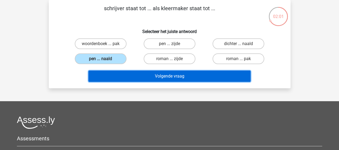
click at [167, 75] on button "Volgende vraag" at bounding box center [170, 76] width 162 height 11
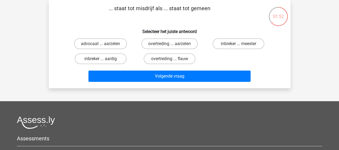
click at [170, 59] on input "overtreding ... flauw" at bounding box center [171, 60] width 3 height 3
radio input "true"
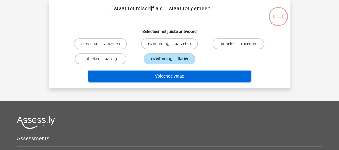
click at [163, 76] on button "Volgende vraag" at bounding box center [170, 76] width 162 height 11
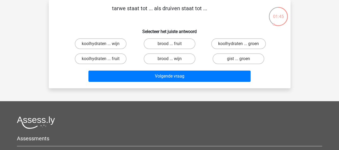
drag, startPoint x: 166, startPoint y: 57, endPoint x: 173, endPoint y: 65, distance: 10.1
click at [166, 57] on label "brood ... wijn" at bounding box center [170, 58] width 52 height 11
click at [170, 59] on input "brood ... wijn" at bounding box center [171, 60] width 3 height 3
radio input "true"
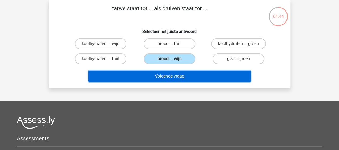
click at [178, 78] on button "Volgende vraag" at bounding box center [170, 76] width 162 height 11
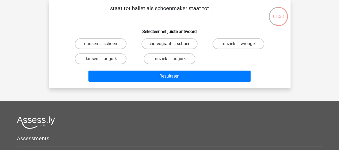
click at [181, 43] on label "choreograaf ... schoen" at bounding box center [170, 43] width 56 height 11
click at [173, 44] on input "choreograaf ... schoen" at bounding box center [171, 45] width 3 height 3
radio input "true"
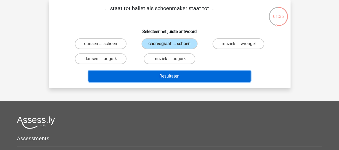
click at [175, 76] on button "Resultaten" at bounding box center [170, 76] width 162 height 11
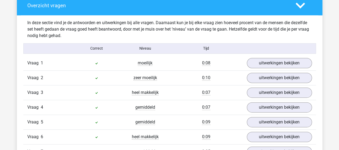
scroll to position [322, 0]
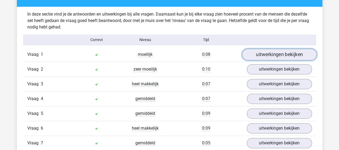
click at [279, 55] on link "uitwerkingen bekijken" at bounding box center [279, 55] width 75 height 12
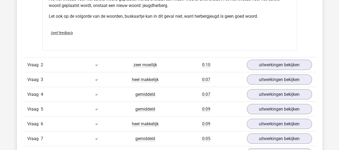
scroll to position [483, 0]
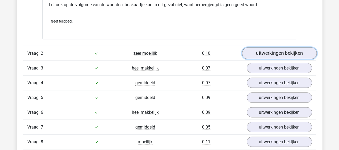
click at [276, 51] on link "uitwerkingen bekijken" at bounding box center [279, 53] width 75 height 12
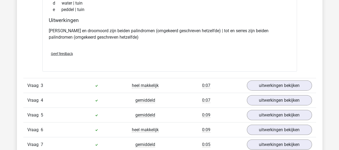
scroll to position [617, 0]
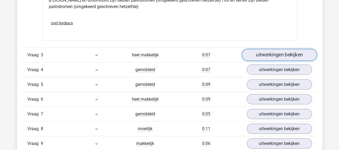
click at [280, 54] on link "uitwerkingen bekijken" at bounding box center [279, 55] width 75 height 12
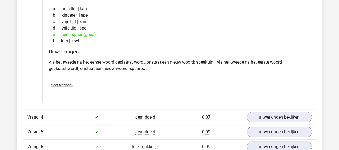
scroll to position [725, 0]
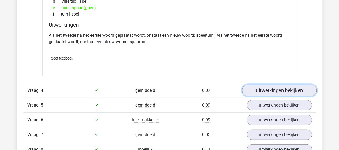
click at [273, 86] on link "uitwerkingen bekijken" at bounding box center [279, 91] width 75 height 12
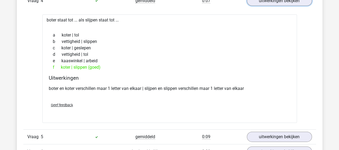
scroll to position [832, 0]
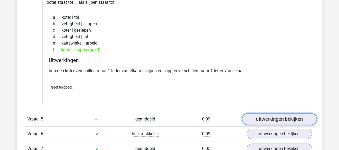
click at [273, 114] on link "uitwerkingen bekijken" at bounding box center [279, 119] width 75 height 12
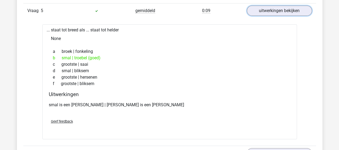
scroll to position [993, 0]
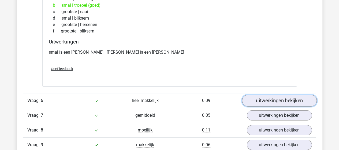
click at [272, 96] on link "uitwerkingen bekijken" at bounding box center [279, 101] width 75 height 12
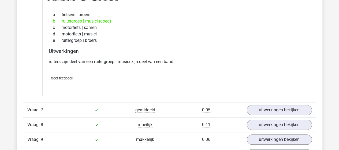
scroll to position [1127, 0]
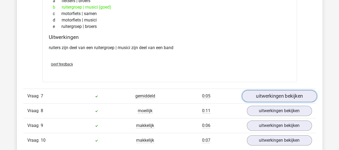
click at [261, 94] on link "uitwerkingen bekijken" at bounding box center [279, 96] width 75 height 12
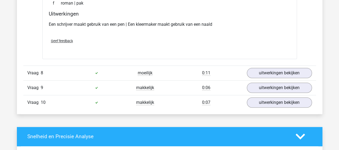
scroll to position [1288, 0]
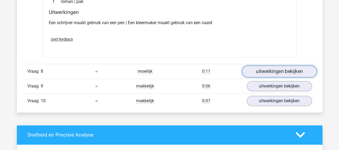
click at [272, 67] on link "uitwerkingen bekijken" at bounding box center [279, 71] width 75 height 12
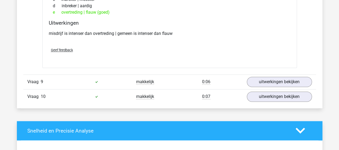
scroll to position [1422, 0]
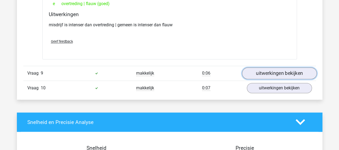
click at [281, 69] on link "uitwerkingen bekijken" at bounding box center [279, 73] width 75 height 12
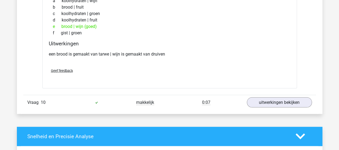
scroll to position [1530, 0]
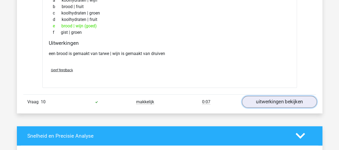
click at [272, 96] on link "uitwerkingen bekijken" at bounding box center [279, 102] width 75 height 12
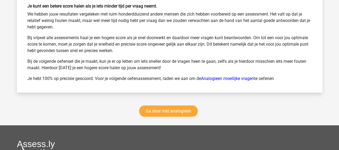
scroll to position [2013, 0]
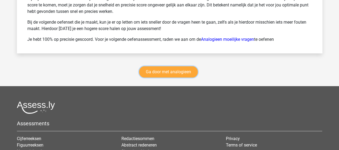
drag, startPoint x: 172, startPoint y: 66, endPoint x: 187, endPoint y: 60, distance: 16.6
click at [172, 66] on link "Ga door met analogieen" at bounding box center [168, 71] width 59 height 11
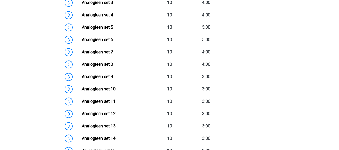
scroll to position [300, 0]
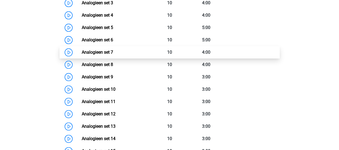
click at [101, 51] on link "Analogieen set 7" at bounding box center [97, 52] width 31 height 5
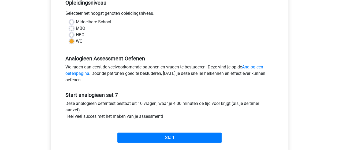
scroll to position [134, 0]
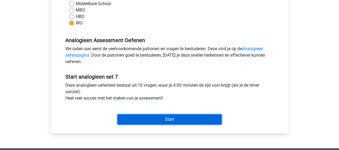
click at [180, 116] on input "Start" at bounding box center [170, 119] width 104 height 10
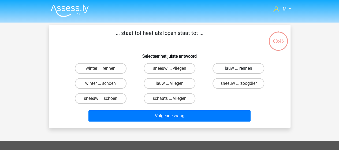
click at [237, 68] on label "lauw ... rennen" at bounding box center [239, 68] width 52 height 11
click at [239, 68] on input "lauw ... rennen" at bounding box center [240, 69] width 3 height 3
radio input "true"
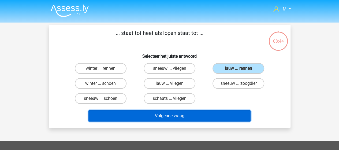
click at [178, 115] on button "Volgende vraag" at bounding box center [170, 115] width 162 height 11
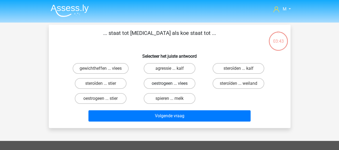
scroll to position [25, 0]
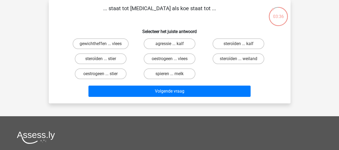
click at [103, 75] on input "oestrogeen ... stier" at bounding box center [102, 75] width 3 height 3
radio input "true"
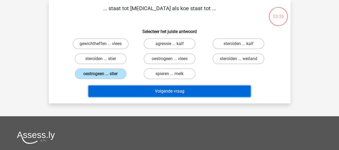
click at [163, 92] on button "Volgende vraag" at bounding box center [170, 91] width 162 height 11
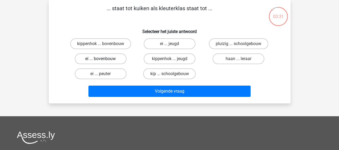
click at [111, 60] on label "ei ... bovenbouw" at bounding box center [101, 58] width 52 height 11
click at [104, 60] on input "ei ... bovenbouw" at bounding box center [102, 60] width 3 height 3
radio input "true"
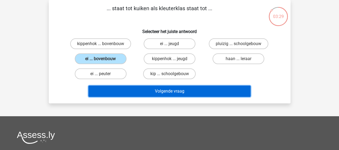
click at [171, 91] on button "Volgende vraag" at bounding box center [170, 91] width 162 height 11
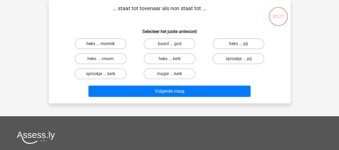
click at [110, 43] on label "heks ... monnik" at bounding box center [101, 43] width 52 height 11
click at [104, 44] on input "heks ... monnik" at bounding box center [102, 45] width 3 height 3
radio input "true"
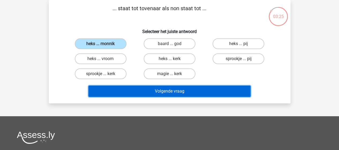
click at [170, 91] on button "Volgende vraag" at bounding box center [170, 91] width 162 height 11
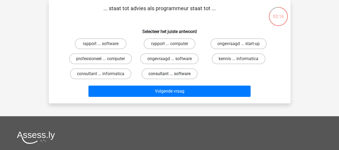
click at [175, 73] on label "consultant ... software" at bounding box center [170, 73] width 56 height 11
click at [173, 74] on input "consultant ... software" at bounding box center [171, 75] width 3 height 3
radio input "true"
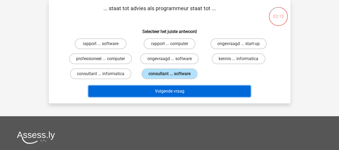
click at [176, 90] on button "Volgende vraag" at bounding box center [170, 91] width 162 height 11
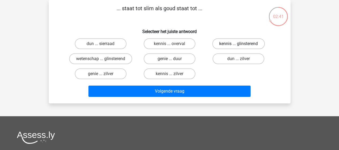
click at [232, 44] on label "kennis ... glinsterend" at bounding box center [239, 43] width 53 height 11
click at [239, 44] on input "kennis ... glinsterend" at bounding box center [240, 45] width 3 height 3
radio input "true"
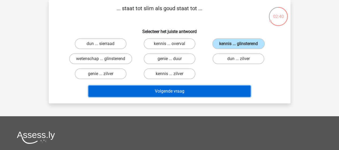
click at [192, 91] on button "Volgende vraag" at bounding box center [170, 91] width 162 height 11
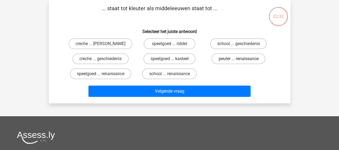
click at [233, 60] on label "peuter ... renaissance" at bounding box center [239, 58] width 54 height 11
click at [239, 60] on input "peuter ... renaissance" at bounding box center [240, 60] width 3 height 3
radio input "true"
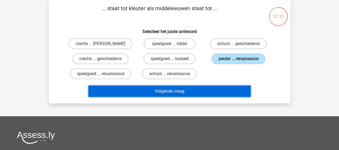
click at [187, 90] on button "Volgende vraag" at bounding box center [170, 91] width 162 height 11
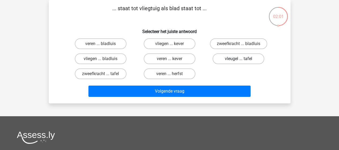
click at [236, 58] on label "vleugel ... tafel" at bounding box center [239, 58] width 52 height 11
click at [239, 59] on input "vleugel ... tafel" at bounding box center [240, 60] width 3 height 3
radio input "true"
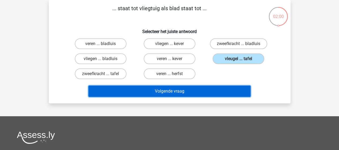
click at [180, 91] on button "Volgende vraag" at bounding box center [170, 91] width 162 height 11
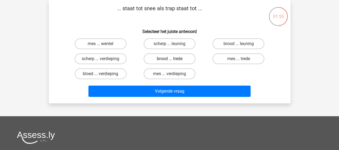
click at [174, 58] on label "brood ... trede" at bounding box center [170, 58] width 52 height 11
click at [173, 59] on input "brood ... trede" at bounding box center [171, 60] width 3 height 3
radio input "true"
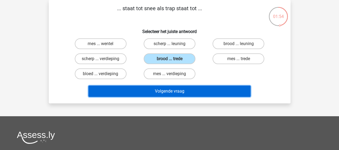
click at [163, 90] on button "Volgende vraag" at bounding box center [170, 91] width 162 height 11
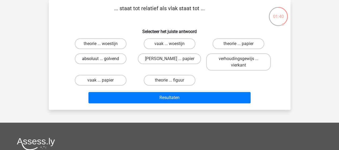
click at [101, 58] on label "absoluut ... golvend" at bounding box center [101, 58] width 52 height 11
click at [101, 59] on input "absoluut ... golvend" at bounding box center [102, 60] width 3 height 3
radio input "true"
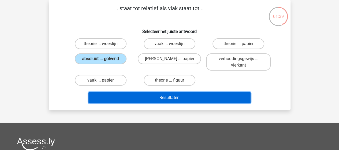
click at [166, 96] on button "Resultaten" at bounding box center [170, 97] width 162 height 11
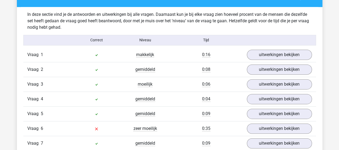
scroll to position [322, 0]
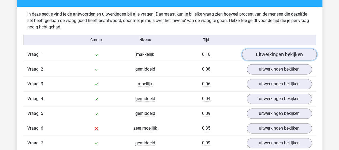
click at [275, 54] on link "uitwerkingen bekijken" at bounding box center [279, 55] width 75 height 12
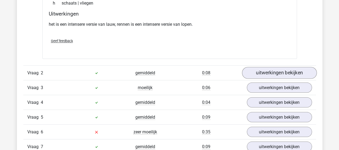
scroll to position [456, 0]
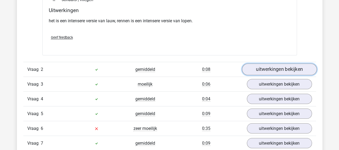
click at [277, 68] on link "uitwerkingen bekijken" at bounding box center [279, 69] width 75 height 12
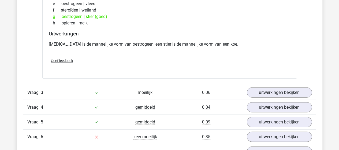
scroll to position [590, 0]
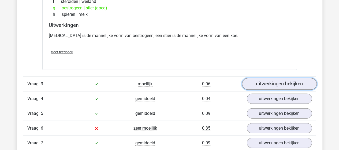
click at [274, 81] on link "uitwerkingen bekijken" at bounding box center [279, 84] width 75 height 12
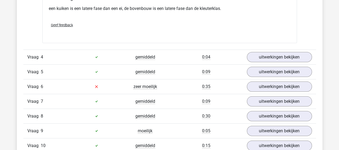
scroll to position [778, 0]
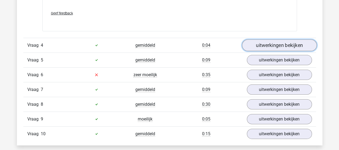
click at [276, 43] on link "uitwerkingen bekijken" at bounding box center [279, 45] width 75 height 12
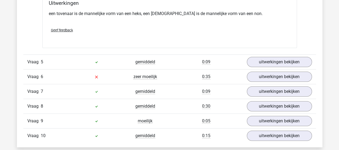
scroll to position [912, 0]
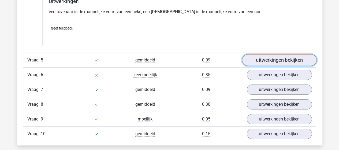
click at [270, 55] on link "uitwerkingen bekijken" at bounding box center [279, 60] width 75 height 12
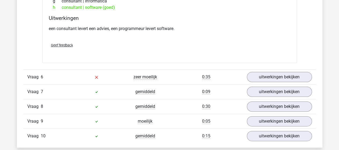
scroll to position [1047, 0]
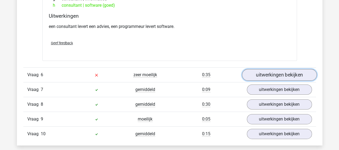
click at [270, 70] on link "uitwerkingen bekijken" at bounding box center [279, 75] width 75 height 12
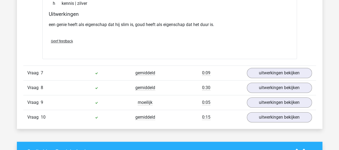
scroll to position [1208, 0]
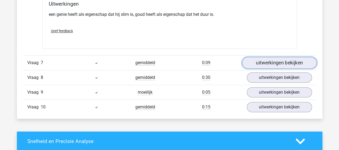
click at [273, 57] on link "uitwerkingen bekijken" at bounding box center [279, 63] width 75 height 12
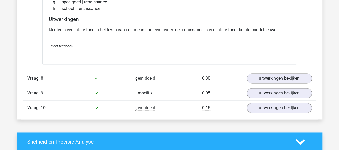
scroll to position [1342, 0]
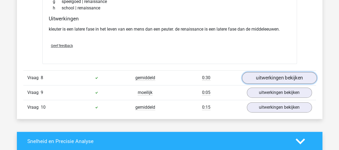
click at [270, 72] on link "uitwerkingen bekijken" at bounding box center [279, 78] width 75 height 12
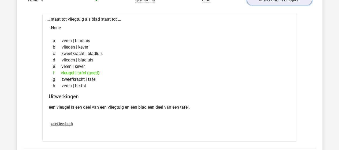
scroll to position [1476, 0]
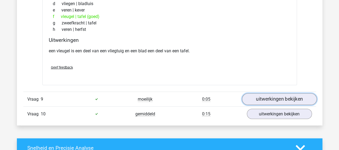
click at [284, 94] on link "uitwerkingen bekijken" at bounding box center [279, 99] width 75 height 12
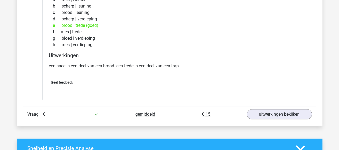
scroll to position [1610, 0]
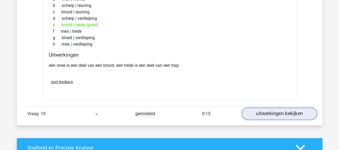
click at [280, 108] on link "uitwerkingen bekijken" at bounding box center [279, 114] width 75 height 12
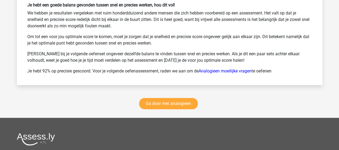
scroll to position [2093, 0]
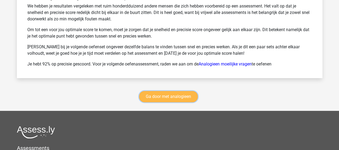
click at [179, 91] on link "Ga door met analogieen" at bounding box center [168, 96] width 59 height 11
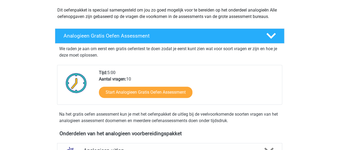
scroll to position [5, 0]
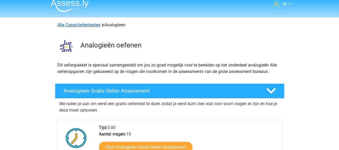
click at [81, 24] on link "Alle Capaciteitentesten" at bounding box center [78, 24] width 43 height 5
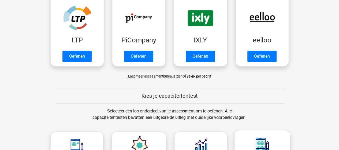
scroll to position [147, 0]
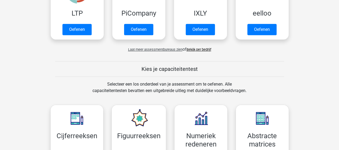
click at [203, 48] on link "Bekijk per bedrijf" at bounding box center [199, 49] width 25 height 4
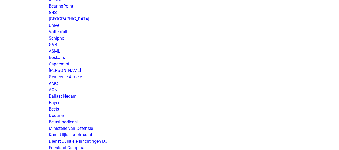
scroll to position [859, 0]
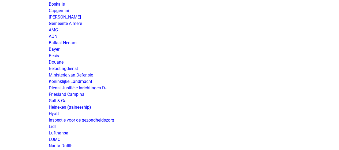
click at [85, 74] on link "Ministerie van Defensie" at bounding box center [71, 74] width 44 height 5
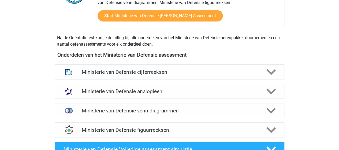
scroll to position [215, 0]
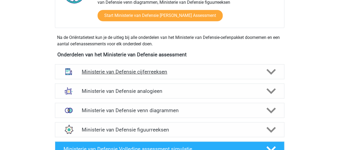
click at [145, 70] on h4 "Ministerie van Defensie cijferreeksen" at bounding box center [170, 72] width 176 height 6
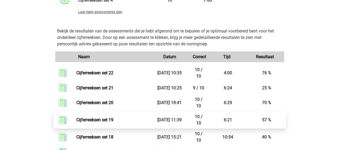
scroll to position [510, 0]
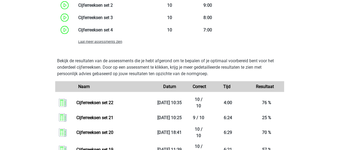
click at [116, 42] on span "Laat meer assessments zien" at bounding box center [100, 42] width 44 height 4
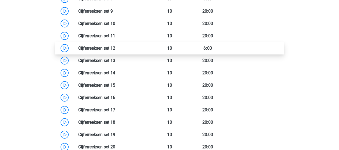
scroll to position [483, 0]
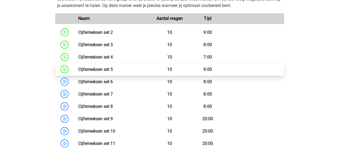
click at [113, 67] on link at bounding box center [113, 69] width 0 height 5
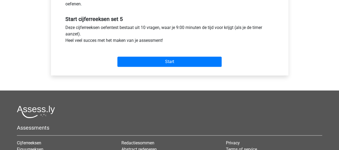
scroll to position [161, 0]
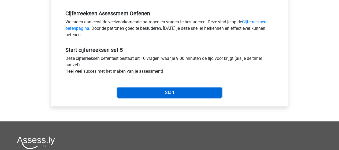
click at [166, 90] on input "Start" at bounding box center [170, 92] width 104 height 10
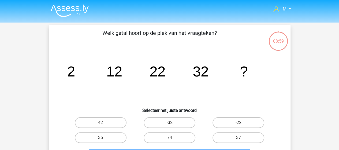
scroll to position [27, 0]
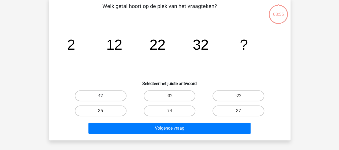
click at [115, 96] on label "42" at bounding box center [101, 95] width 52 height 11
click at [104, 96] on input "42" at bounding box center [102, 97] width 3 height 3
radio input "true"
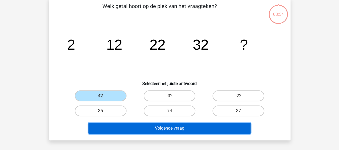
drag, startPoint x: 155, startPoint y: 126, endPoint x: 158, endPoint y: 121, distance: 5.7
click at [155, 126] on button "Volgende vraag" at bounding box center [170, 128] width 162 height 11
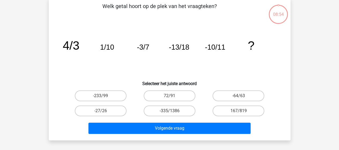
scroll to position [25, 0]
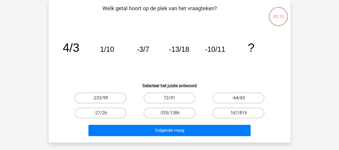
click at [241, 97] on label "-64/63" at bounding box center [239, 98] width 52 height 11
click at [241, 98] on input "-64/63" at bounding box center [240, 99] width 3 height 3
radio input "true"
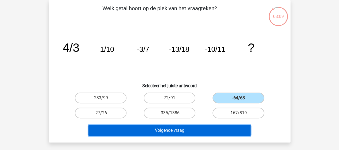
click at [203, 129] on button "Volgende vraag" at bounding box center [170, 130] width 162 height 11
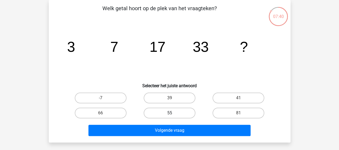
click at [167, 111] on label "55" at bounding box center [170, 113] width 52 height 11
click at [170, 113] on input "55" at bounding box center [171, 114] width 3 height 3
radio input "true"
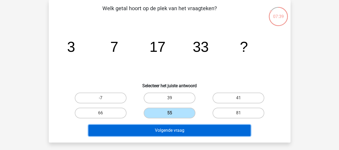
click at [174, 129] on button "Volgende vraag" at bounding box center [170, 130] width 162 height 11
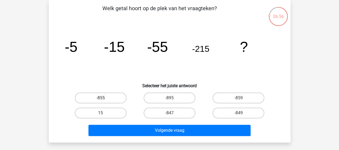
click at [104, 94] on label "-855" at bounding box center [101, 98] width 52 height 11
click at [104, 98] on input "-855" at bounding box center [102, 99] width 3 height 3
radio input "true"
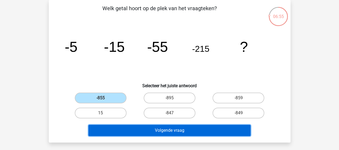
click at [151, 129] on button "Volgende vraag" at bounding box center [170, 130] width 162 height 11
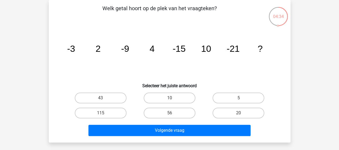
click at [242, 113] on input "20" at bounding box center [240, 114] width 3 height 3
radio input "true"
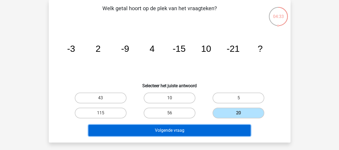
click at [177, 132] on button "Volgende vraag" at bounding box center [170, 130] width 162 height 11
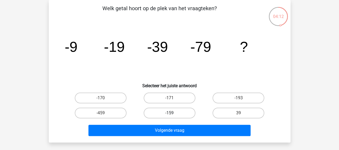
click at [180, 112] on label "-159" at bounding box center [170, 113] width 52 height 11
click at [173, 113] on input "-159" at bounding box center [171, 114] width 3 height 3
radio input "true"
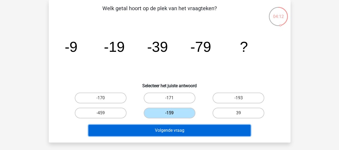
click at [177, 131] on button "Volgende vraag" at bounding box center [170, 130] width 162 height 11
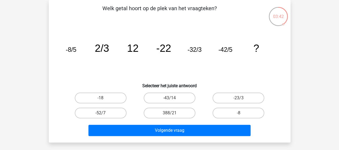
click at [105, 111] on label "-52/7" at bounding box center [101, 113] width 52 height 11
click at [104, 113] on input "-52/7" at bounding box center [102, 114] width 3 height 3
radio input "true"
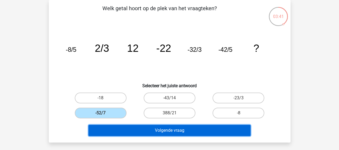
click at [161, 132] on button "Volgende vraag" at bounding box center [170, 130] width 162 height 11
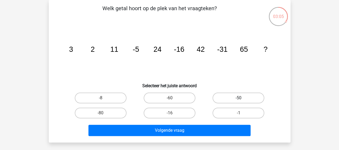
click at [232, 97] on label "-50" at bounding box center [239, 98] width 52 height 11
click at [239, 98] on input "-50" at bounding box center [240, 99] width 3 height 3
radio input "true"
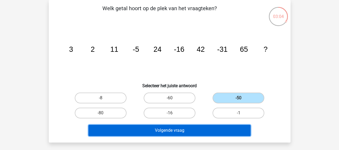
drag, startPoint x: 191, startPoint y: 130, endPoint x: 192, endPoint y: 127, distance: 3.1
click at [191, 130] on button "Volgende vraag" at bounding box center [170, 130] width 162 height 11
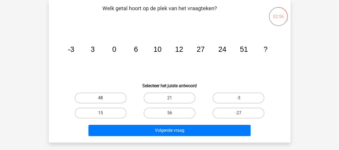
click at [113, 97] on label "48" at bounding box center [101, 98] width 52 height 11
click at [104, 98] on input "48" at bounding box center [102, 99] width 3 height 3
radio input "true"
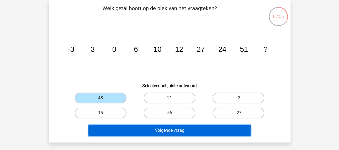
click at [168, 129] on button "Volgende vraag" at bounding box center [170, 130] width 162 height 11
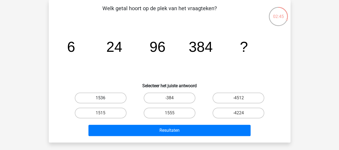
click at [106, 97] on label "1536" at bounding box center [101, 98] width 52 height 11
click at [104, 98] on input "1536" at bounding box center [102, 99] width 3 height 3
radio input "true"
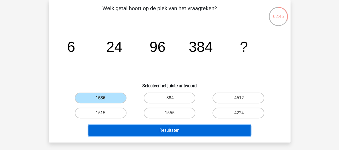
click at [170, 127] on button "Resultaten" at bounding box center [170, 130] width 162 height 11
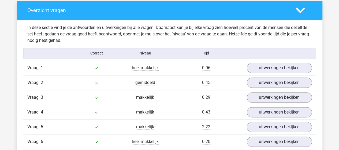
scroll to position [268, 0]
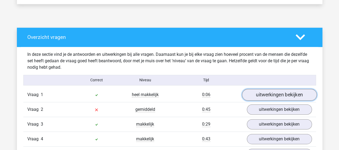
click at [281, 93] on link "uitwerkingen bekijken" at bounding box center [279, 95] width 75 height 12
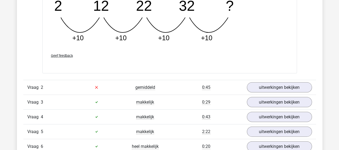
scroll to position [537, 0]
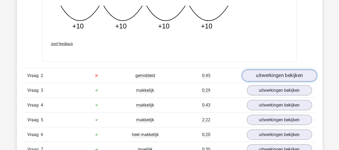
click at [275, 76] on link "uitwerkingen bekijken" at bounding box center [279, 76] width 75 height 12
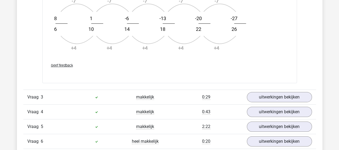
scroll to position [859, 0]
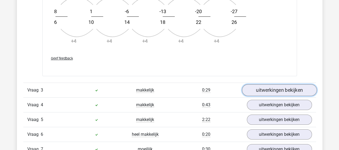
click at [266, 88] on link "uitwerkingen bekijken" at bounding box center [279, 91] width 75 height 12
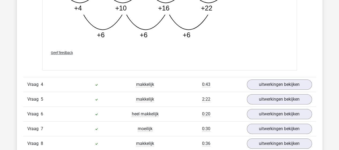
scroll to position [1154, 0]
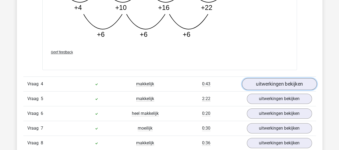
click at [271, 81] on link "uitwerkingen bekijken" at bounding box center [279, 84] width 75 height 12
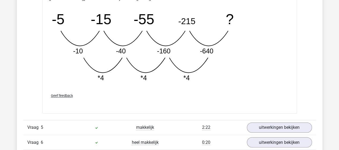
scroll to position [1422, 0]
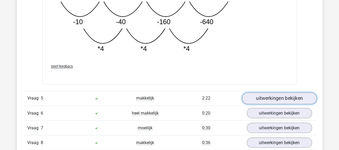
click at [288, 96] on link "uitwerkingen bekijken" at bounding box center [279, 98] width 75 height 12
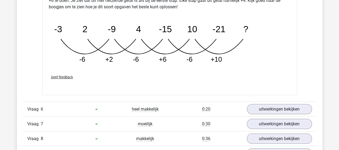
scroll to position [1717, 0]
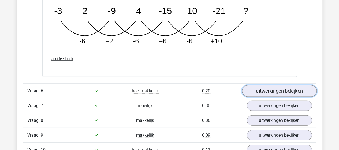
click at [263, 88] on link "uitwerkingen bekijken" at bounding box center [279, 91] width 75 height 12
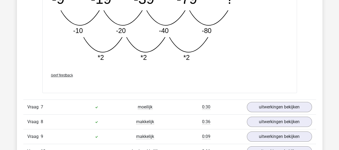
scroll to position [1986, 0]
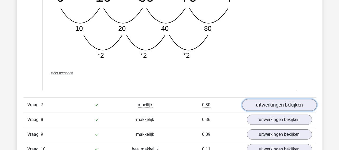
click at [275, 100] on link "uitwerkingen bekijken" at bounding box center [279, 105] width 75 height 12
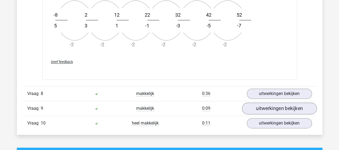
scroll to position [2335, 0]
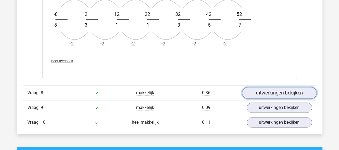
click at [280, 90] on link "uitwerkingen bekijken" at bounding box center [279, 93] width 75 height 12
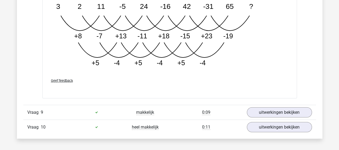
scroll to position [2657, 0]
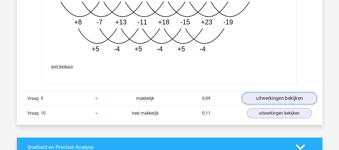
click at [272, 93] on link "uitwerkingen bekijken" at bounding box center [279, 99] width 75 height 12
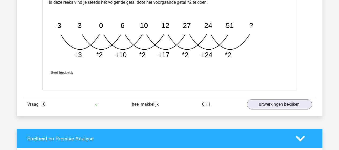
scroll to position [2979, 0]
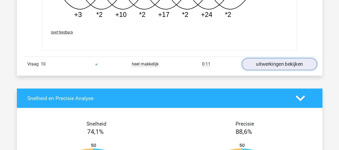
click at [269, 59] on link "uitwerkingen bekijken" at bounding box center [279, 64] width 75 height 12
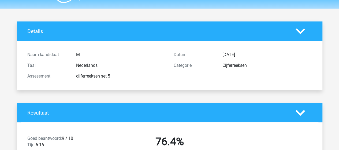
scroll to position [0, 0]
